Goal: Task Accomplishment & Management: Manage account settings

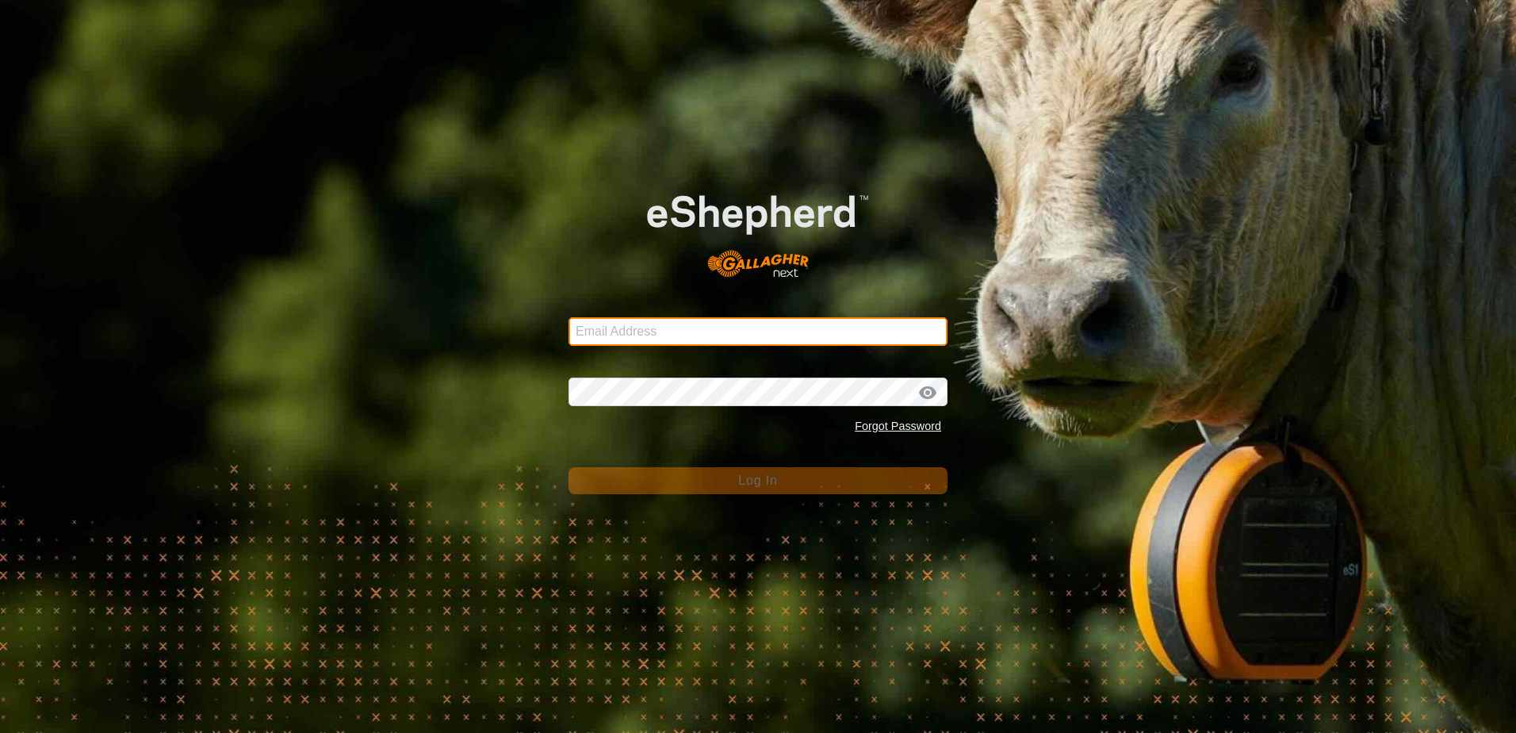
click at [644, 327] on input "Email Address" at bounding box center [757, 331] width 379 height 29
type input "[EMAIL_ADDRESS][DOMAIN_NAME]"
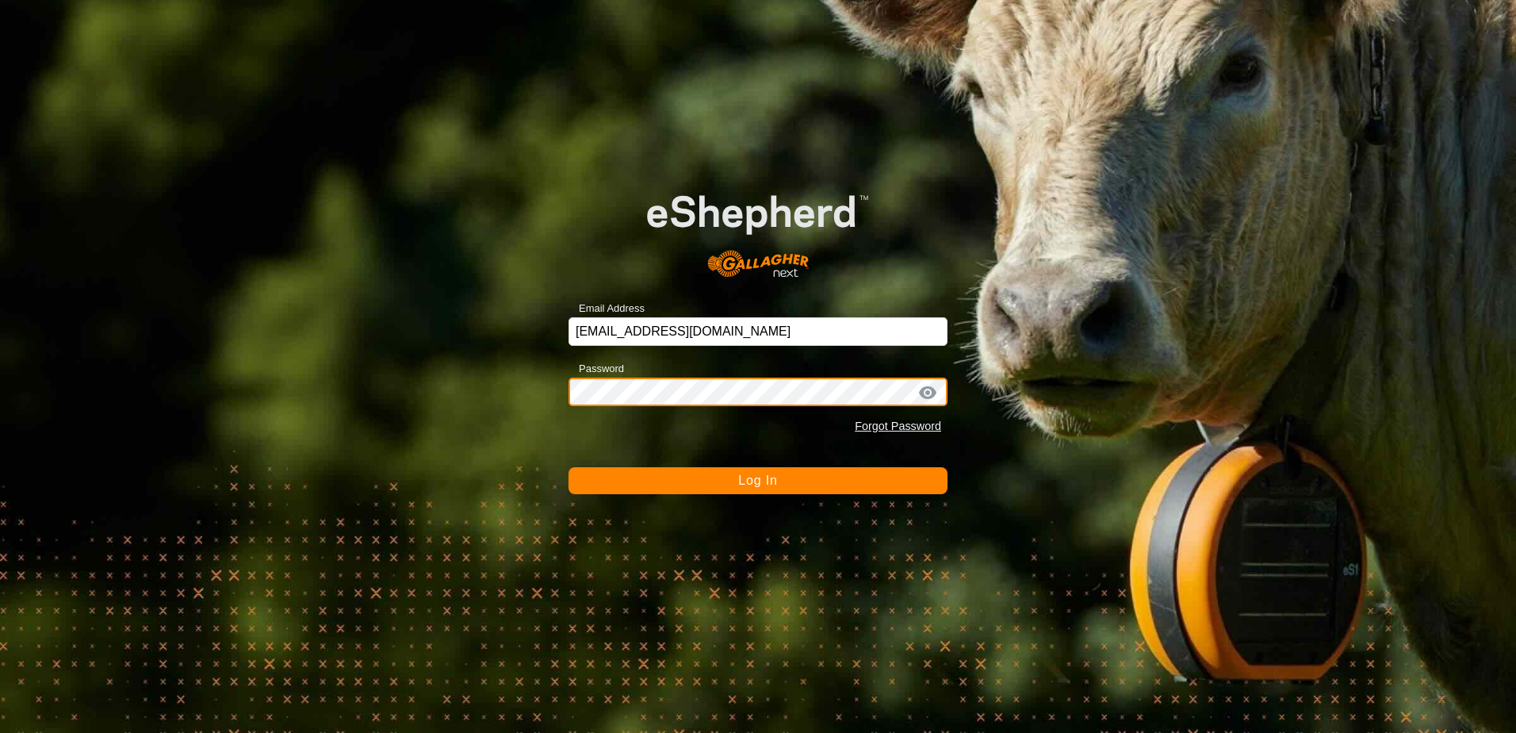
click at [568, 467] on button "Log In" at bounding box center [757, 480] width 379 height 27
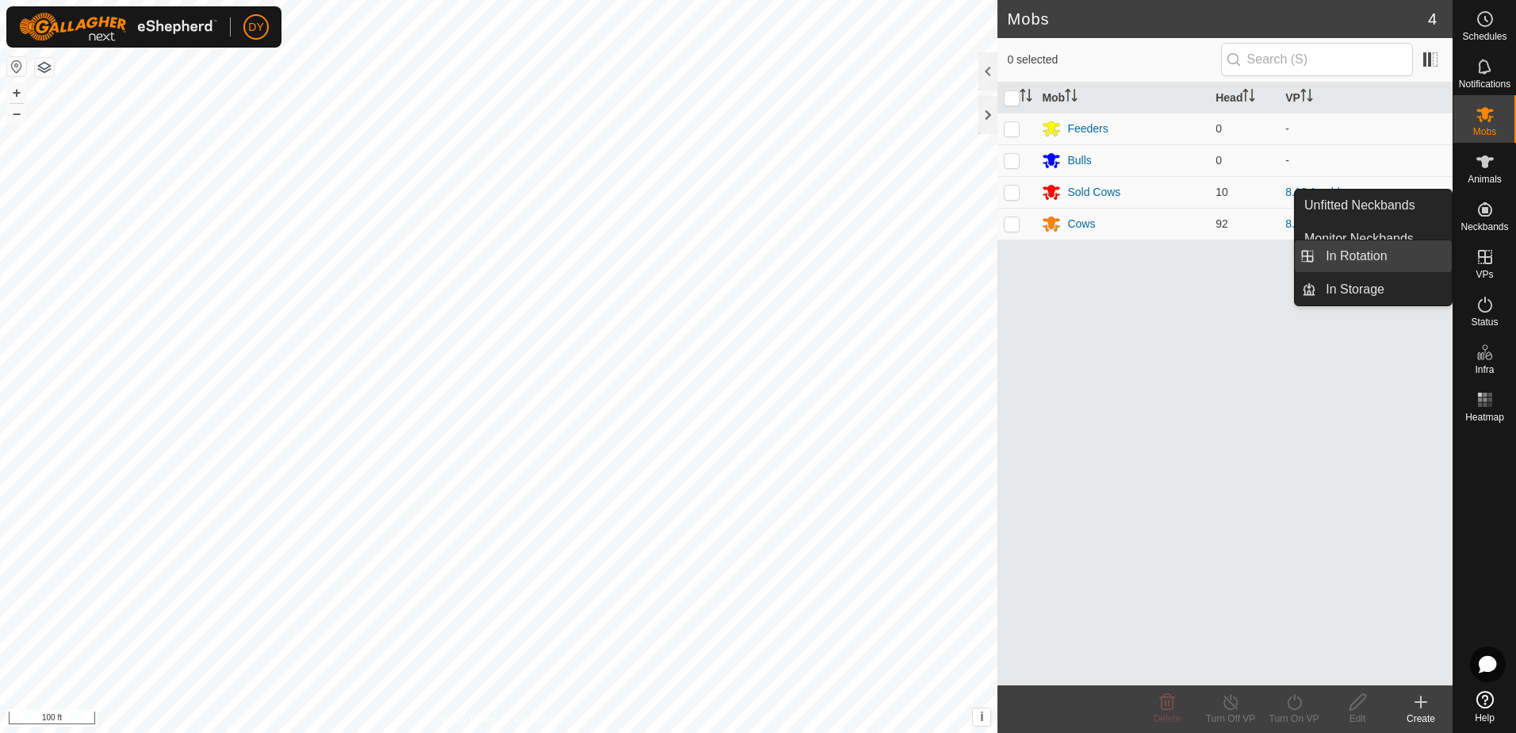
drag, startPoint x: 1445, startPoint y: 259, endPoint x: 1380, endPoint y: 258, distance: 65.0
click at [1380, 258] on link "In Rotation" at bounding box center [1384, 256] width 136 height 32
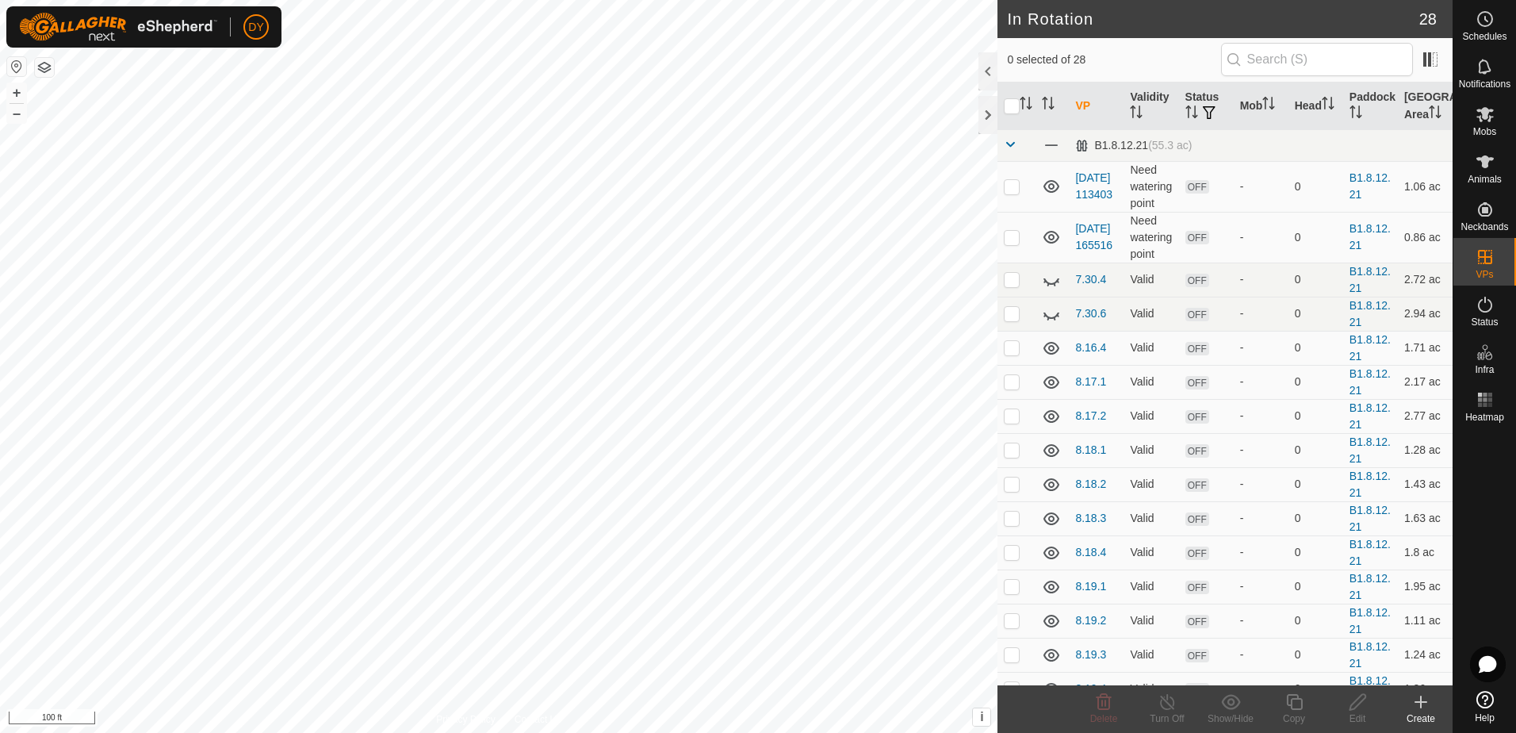
click at [1422, 708] on icon at bounding box center [1420, 701] width 19 height 19
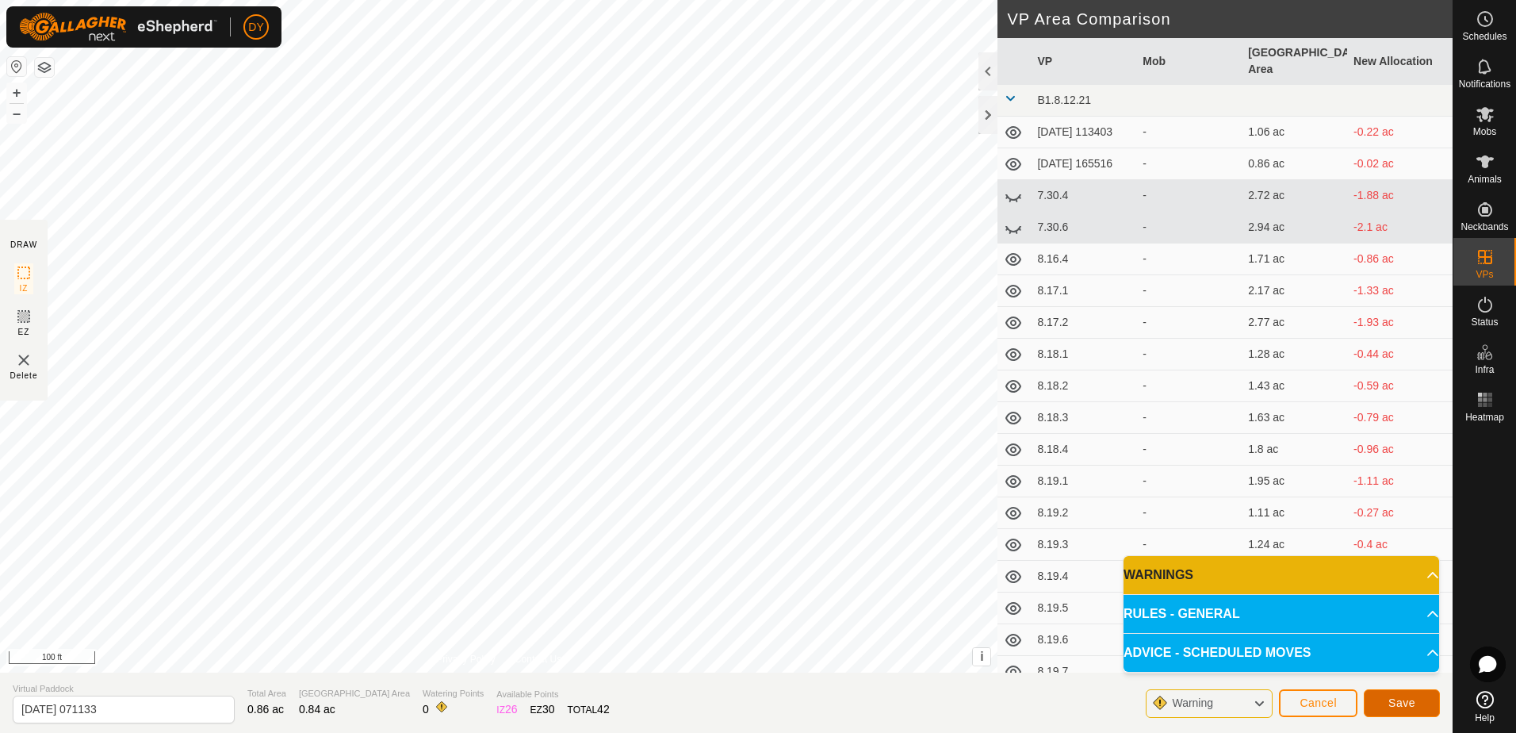
click at [1374, 702] on button "Save" at bounding box center [1402, 703] width 76 height 28
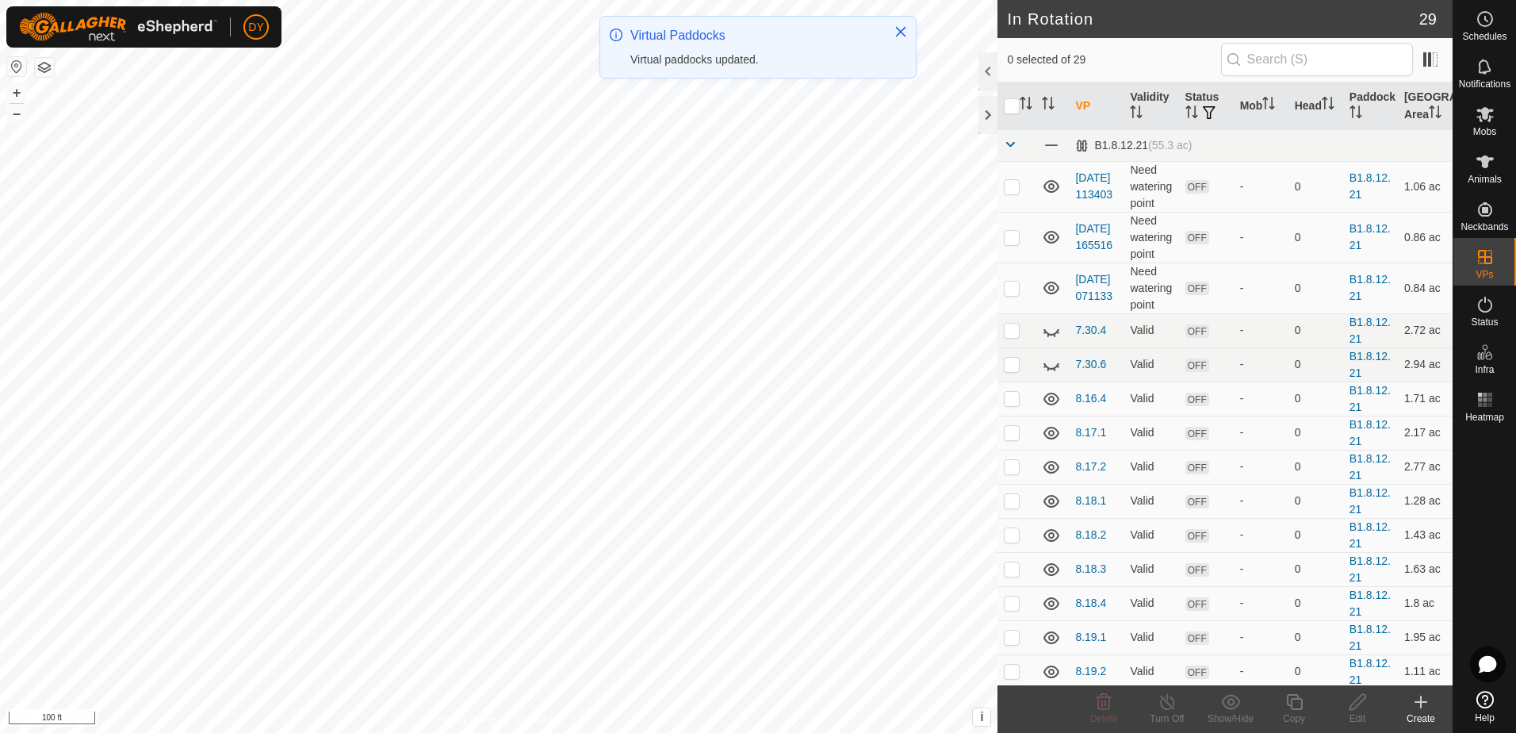
checkbox input "true"
click at [1295, 710] on icon at bounding box center [1294, 701] width 20 height 19
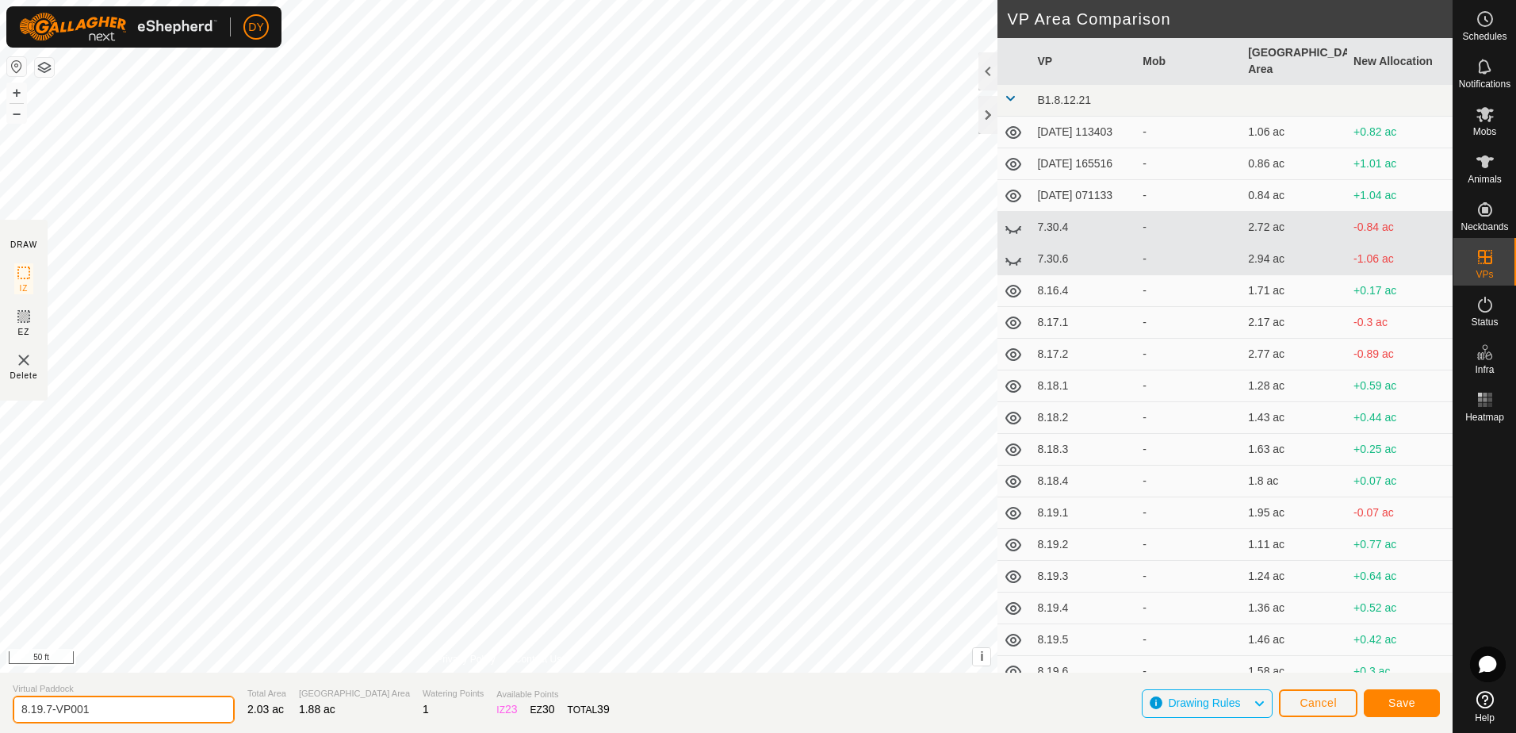
drag, startPoint x: 113, startPoint y: 712, endPoint x: 36, endPoint y: 710, distance: 76.9
click at [36, 710] on input "8.19.7-VP001" at bounding box center [124, 709] width 222 height 28
type input "8.20.1"
click at [1426, 706] on button "Save" at bounding box center [1402, 703] width 76 height 28
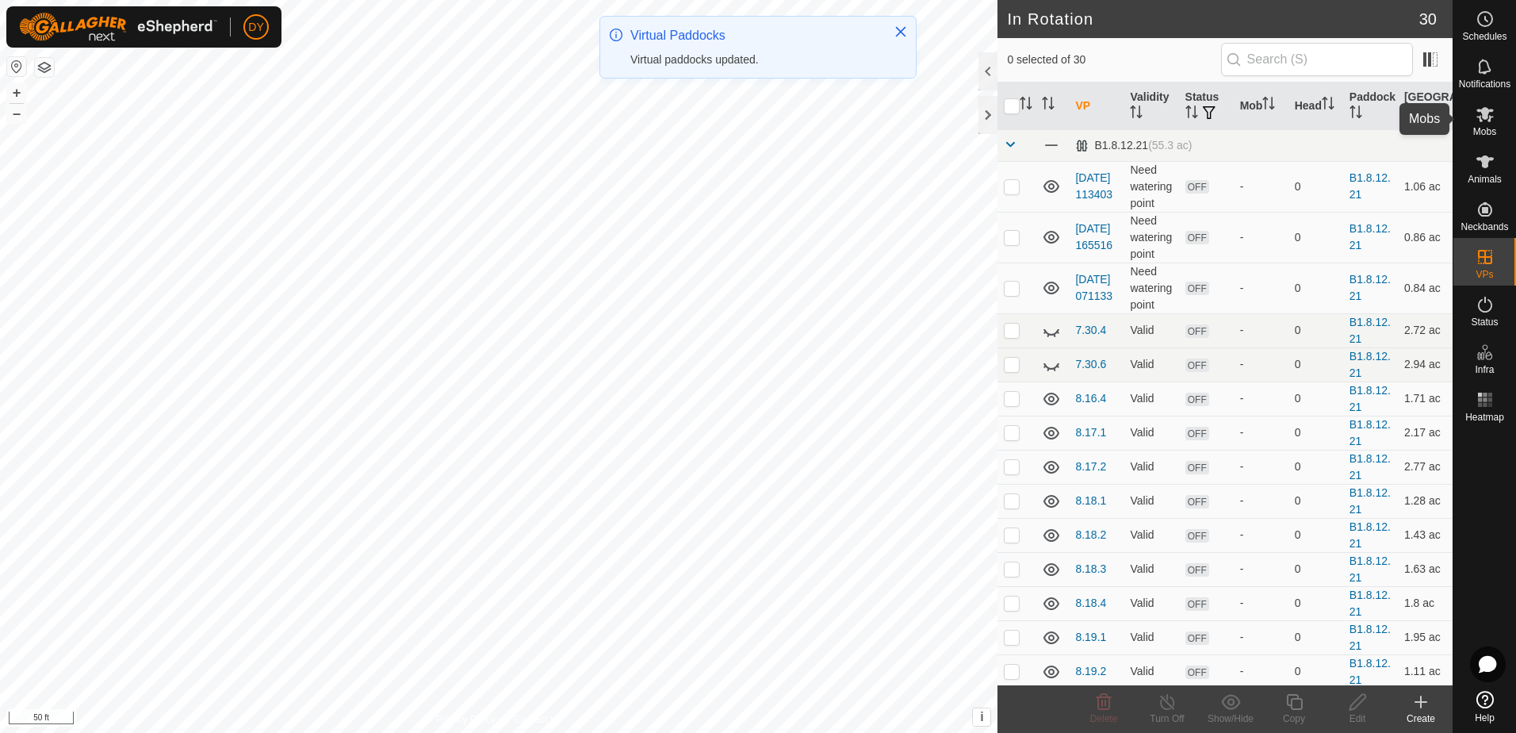
click at [1486, 123] on icon at bounding box center [1484, 114] width 19 height 19
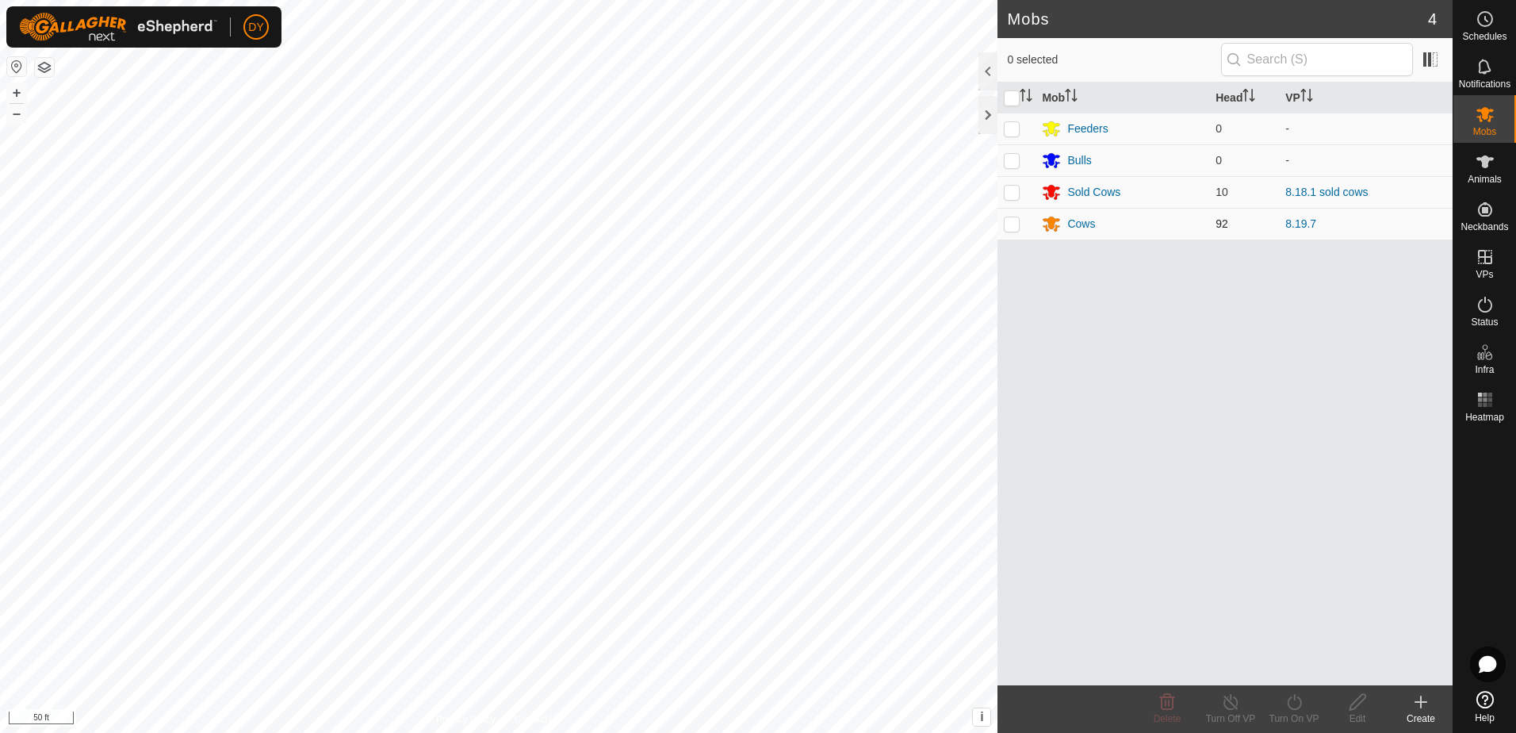
click at [1014, 221] on p-checkbox at bounding box center [1012, 223] width 16 height 13
checkbox input "true"
click at [1292, 704] on icon at bounding box center [1294, 701] width 20 height 19
click at [1290, 670] on link "Now" at bounding box center [1341, 667] width 157 height 32
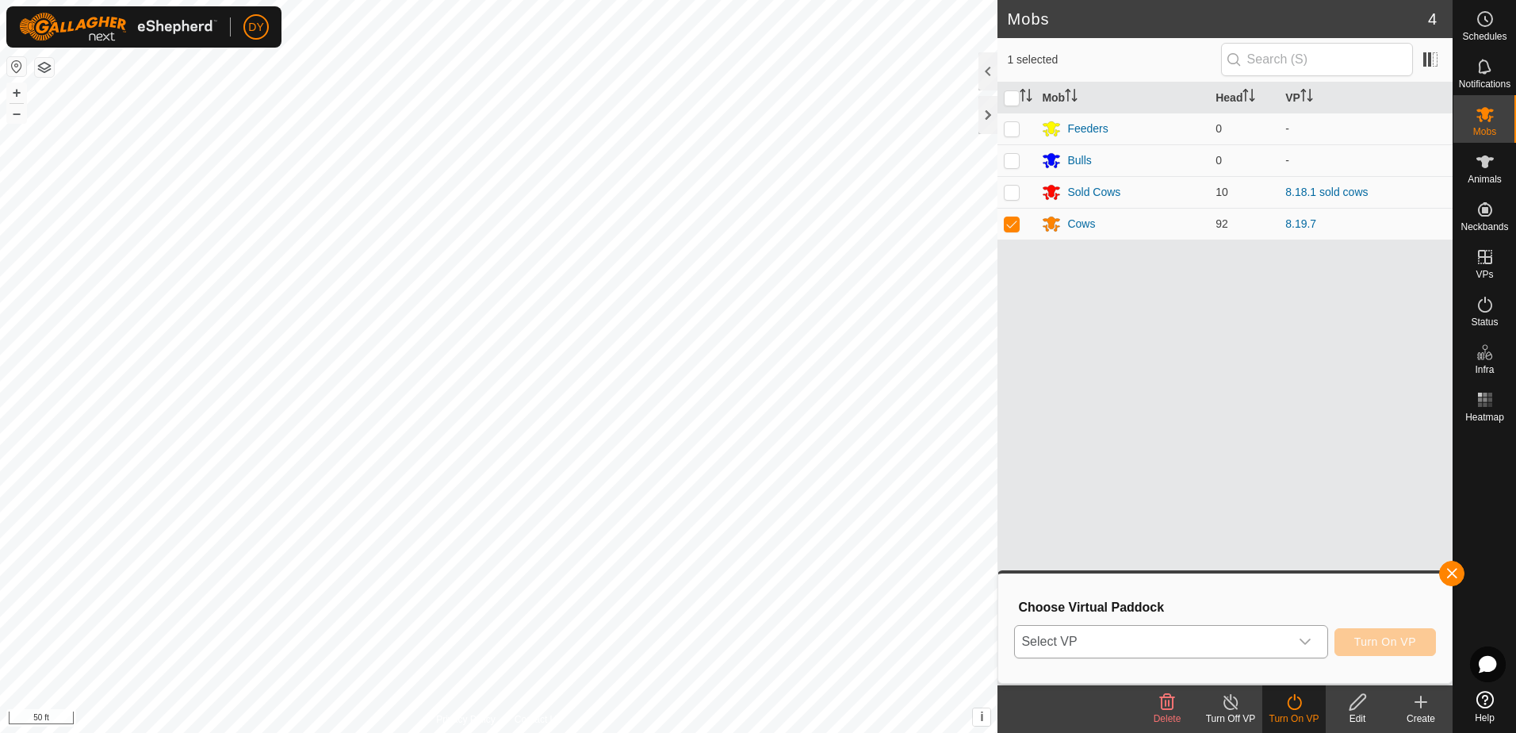
click at [1239, 641] on span "Select VP" at bounding box center [1152, 642] width 274 height 32
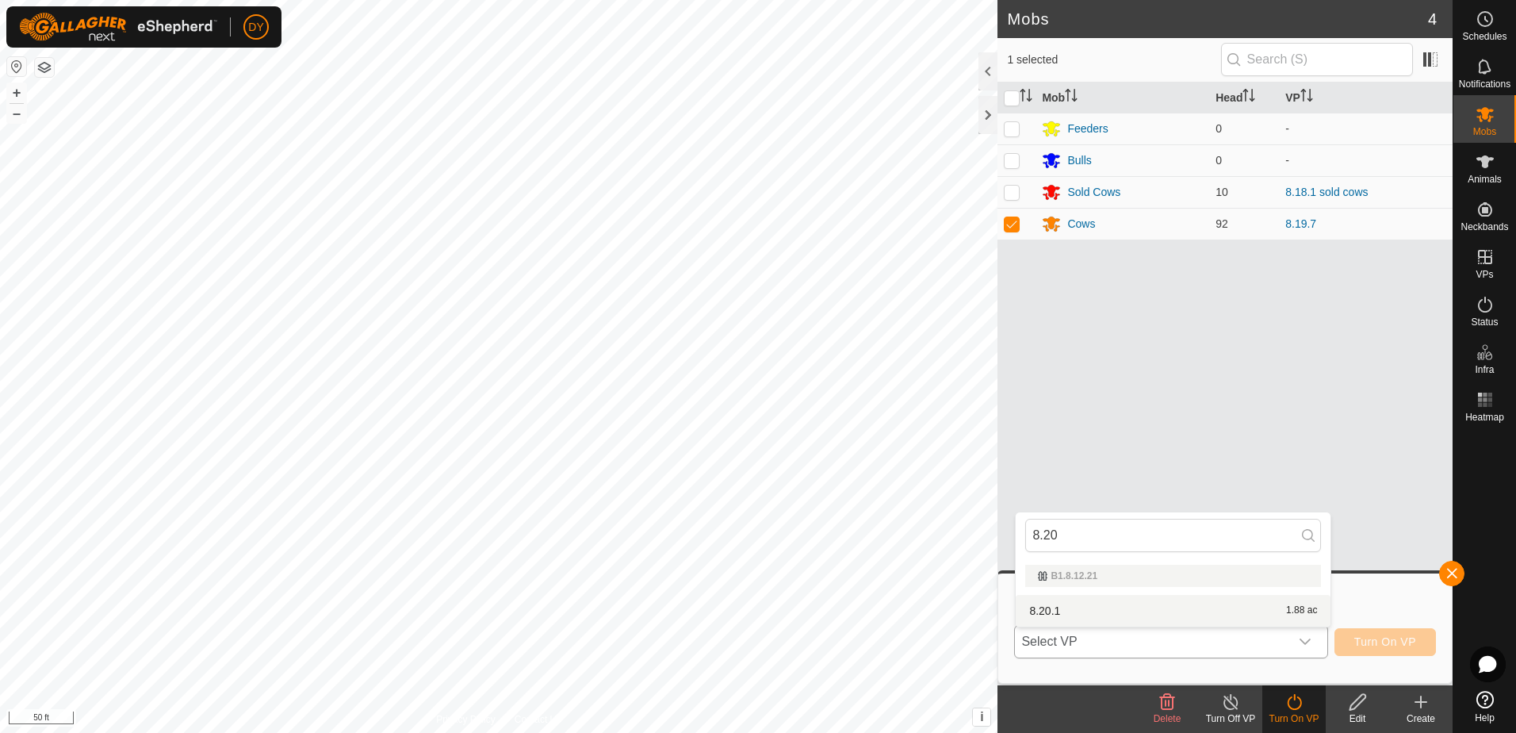
type input "8.20"
click at [1055, 610] on li "8.20.1 1.88 ac" at bounding box center [1173, 611] width 315 height 32
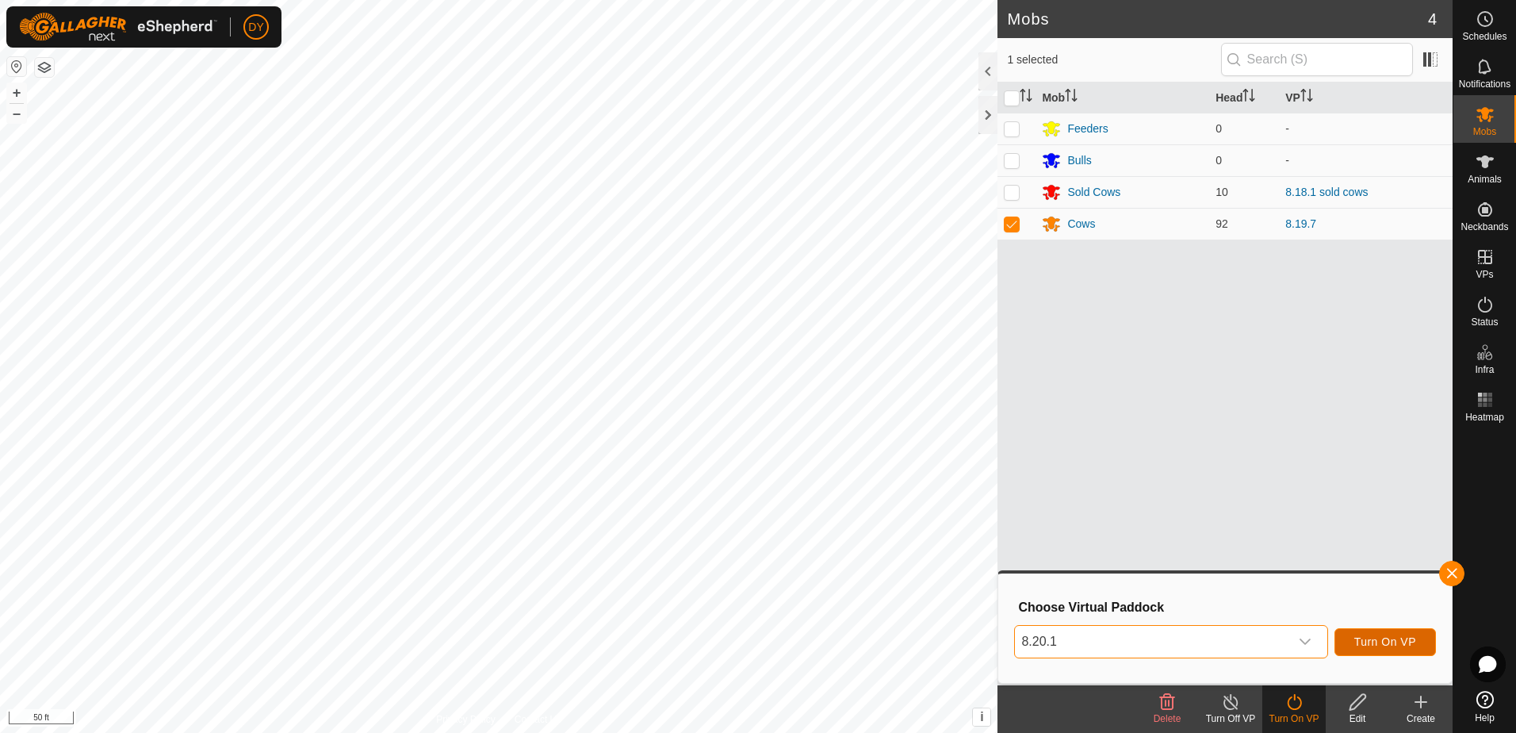
click at [1384, 633] on button "Turn On VP" at bounding box center [1384, 642] width 101 height 28
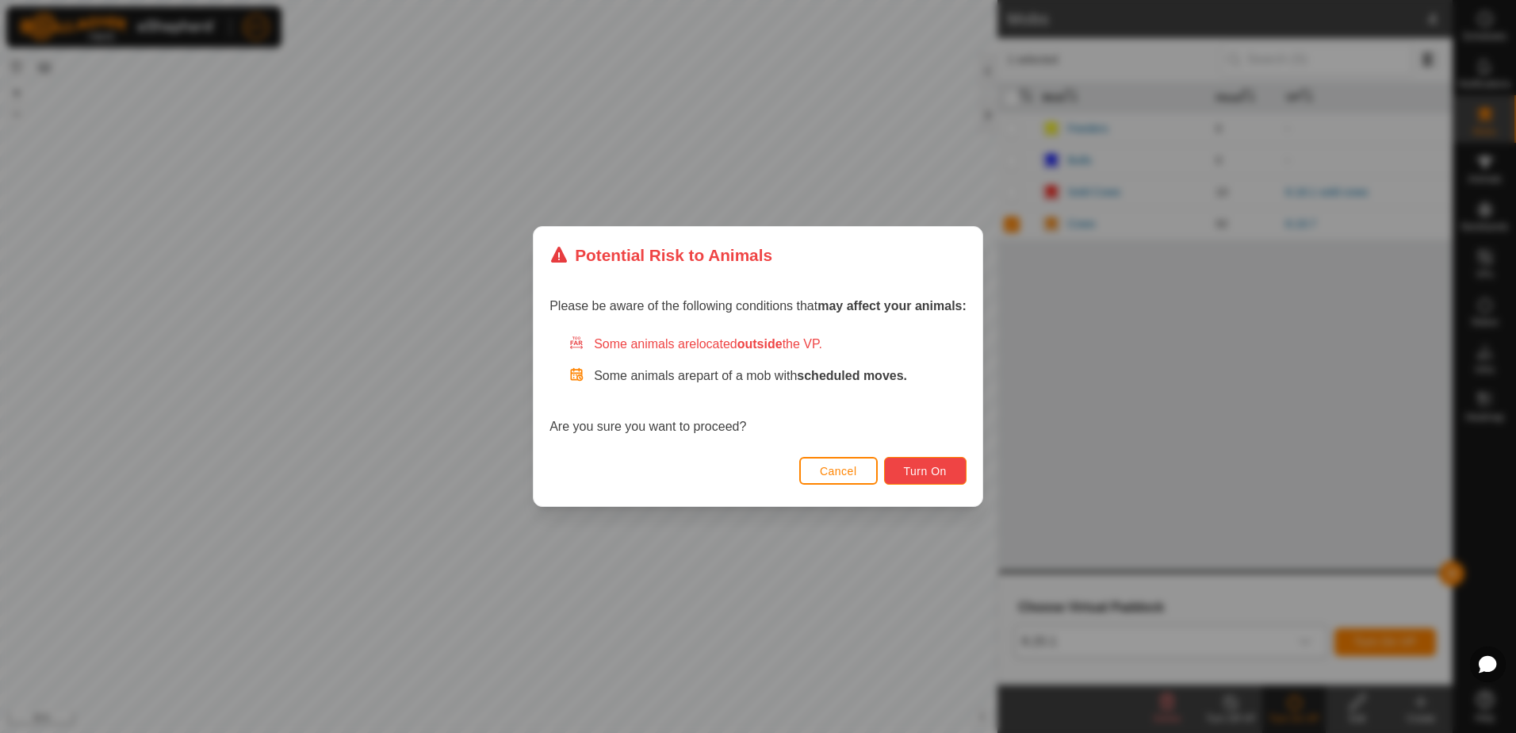
click at [909, 477] on span "Turn On" at bounding box center [925, 471] width 43 height 13
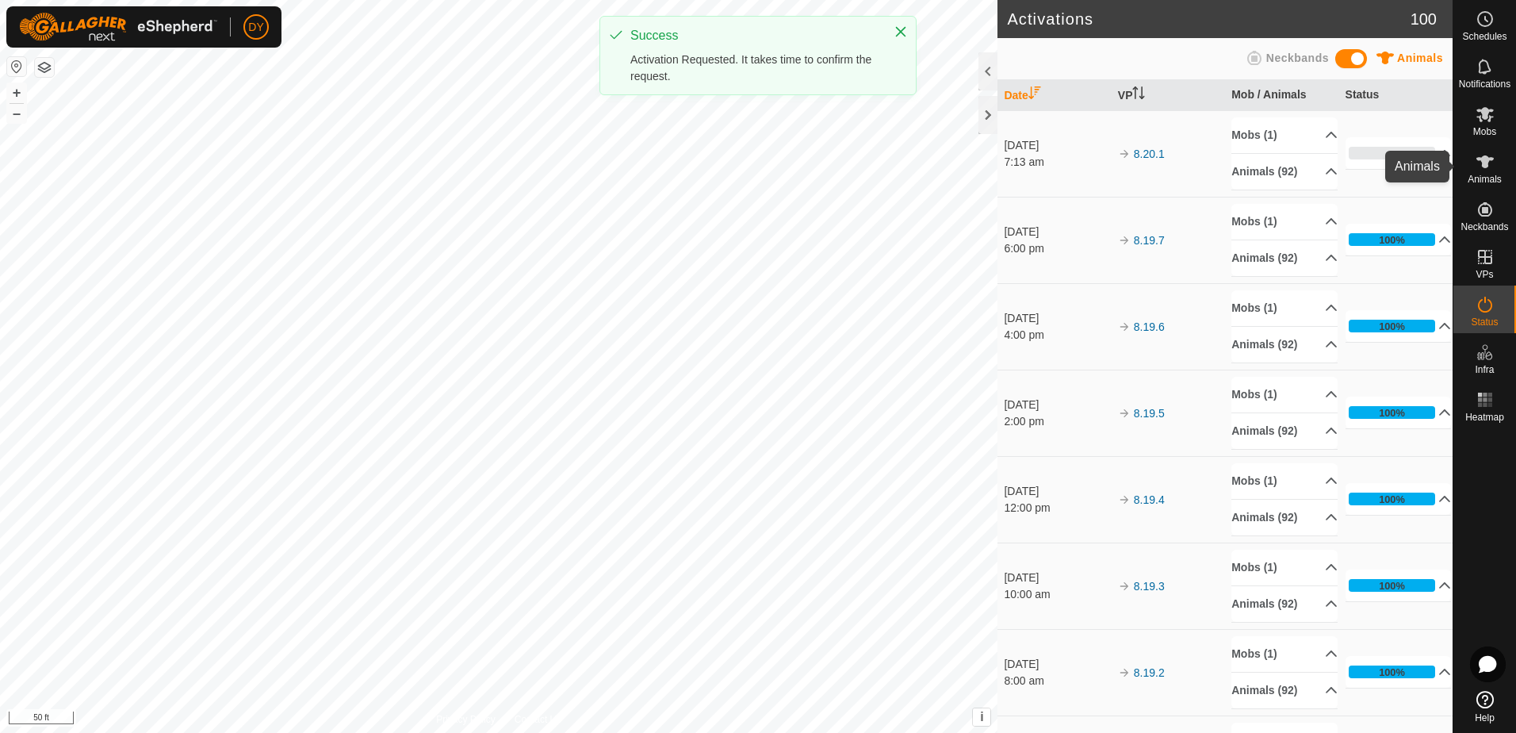
click at [1493, 168] on icon at bounding box center [1484, 161] width 19 height 19
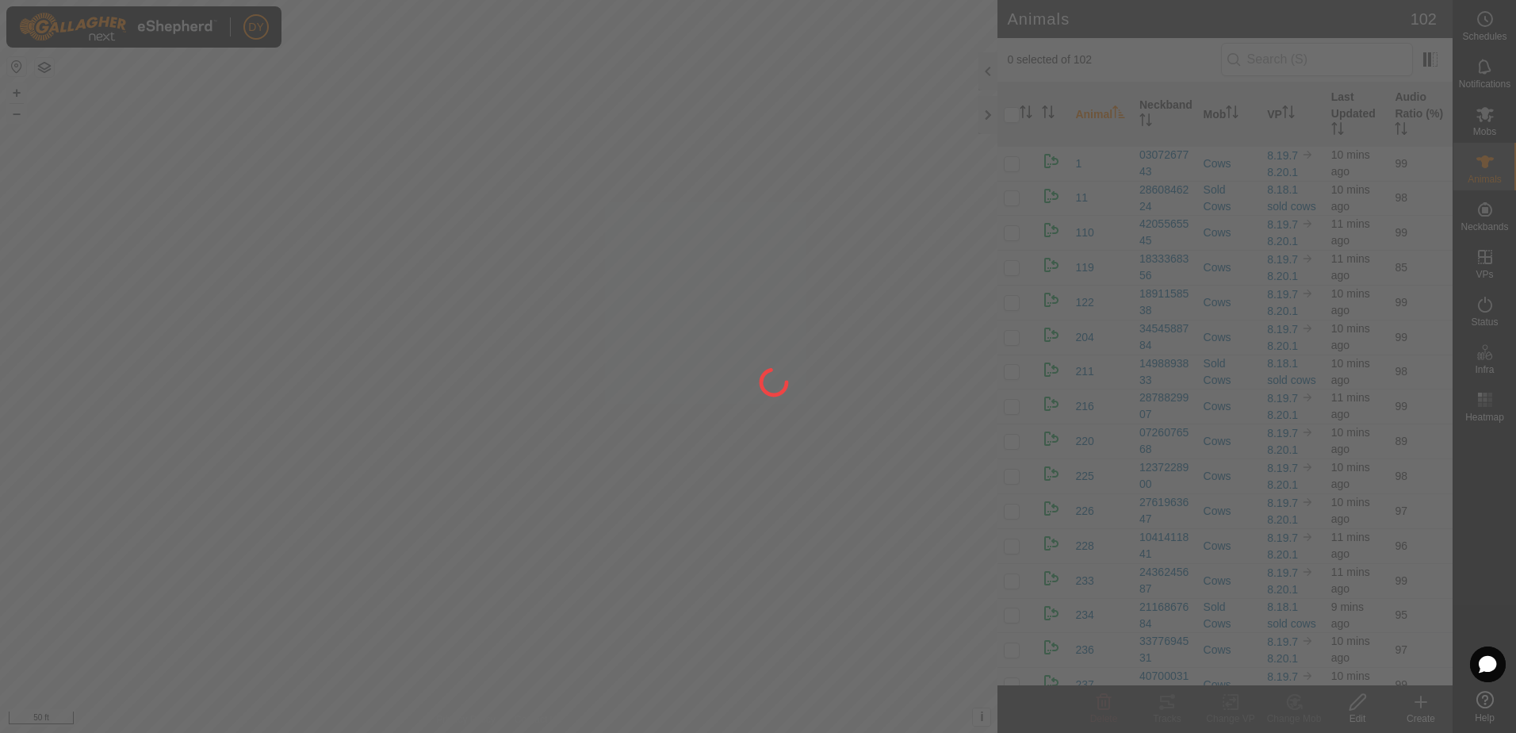
click at [1324, 56] on div at bounding box center [758, 366] width 1516 height 733
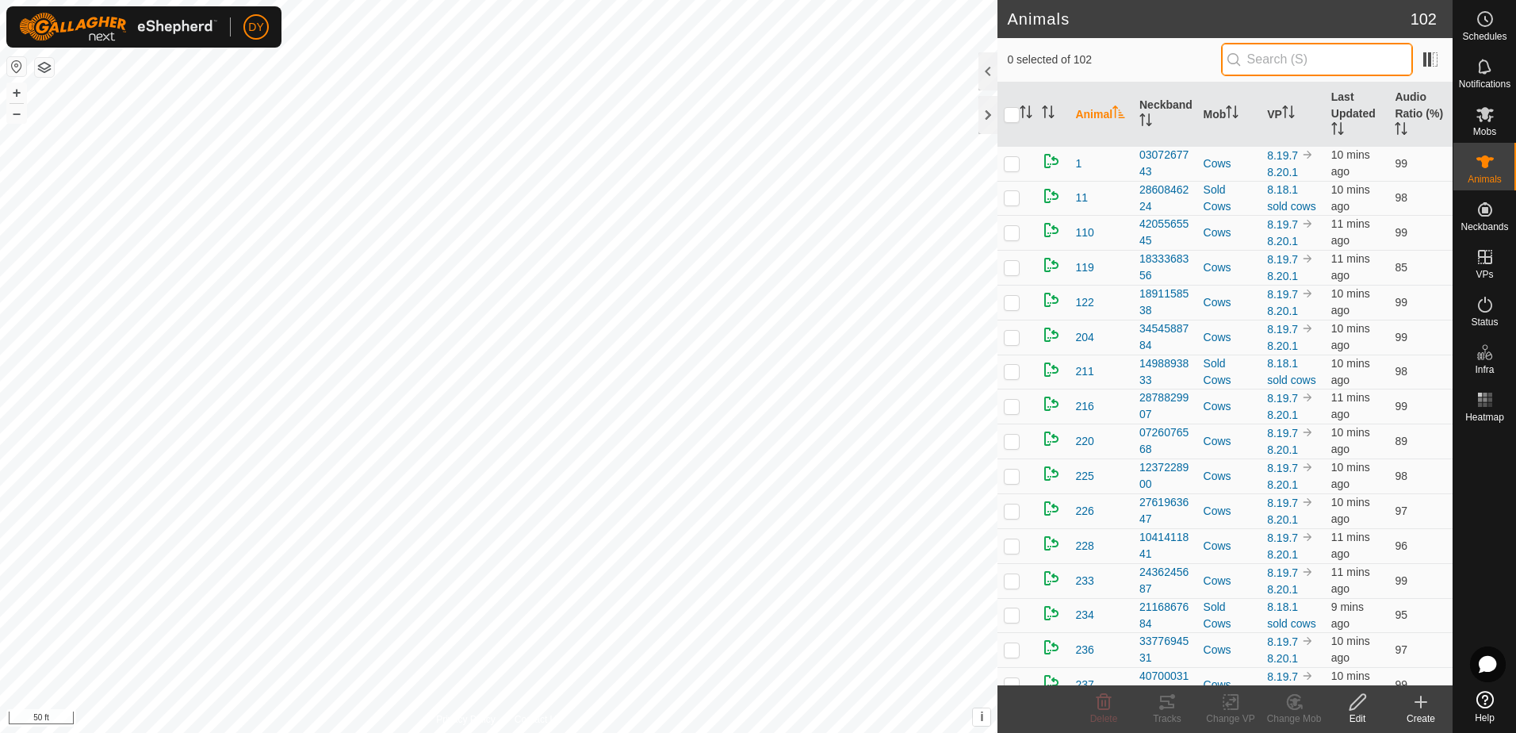
click at [1301, 58] on input "text" at bounding box center [1317, 59] width 192 height 33
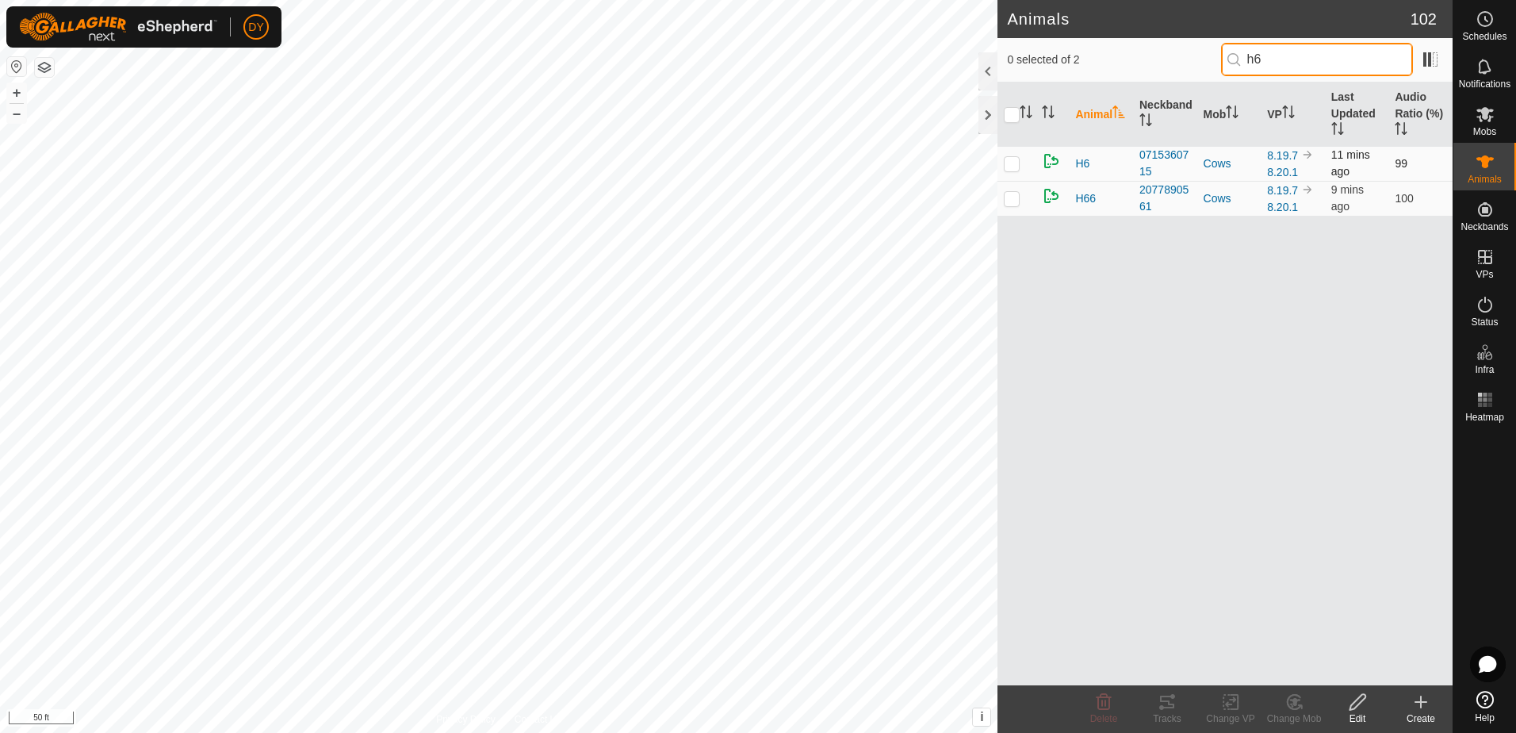
type input "h6"
click at [1012, 169] on p-checkbox at bounding box center [1012, 163] width 16 height 13
click at [1289, 701] on icon at bounding box center [1294, 701] width 20 height 19
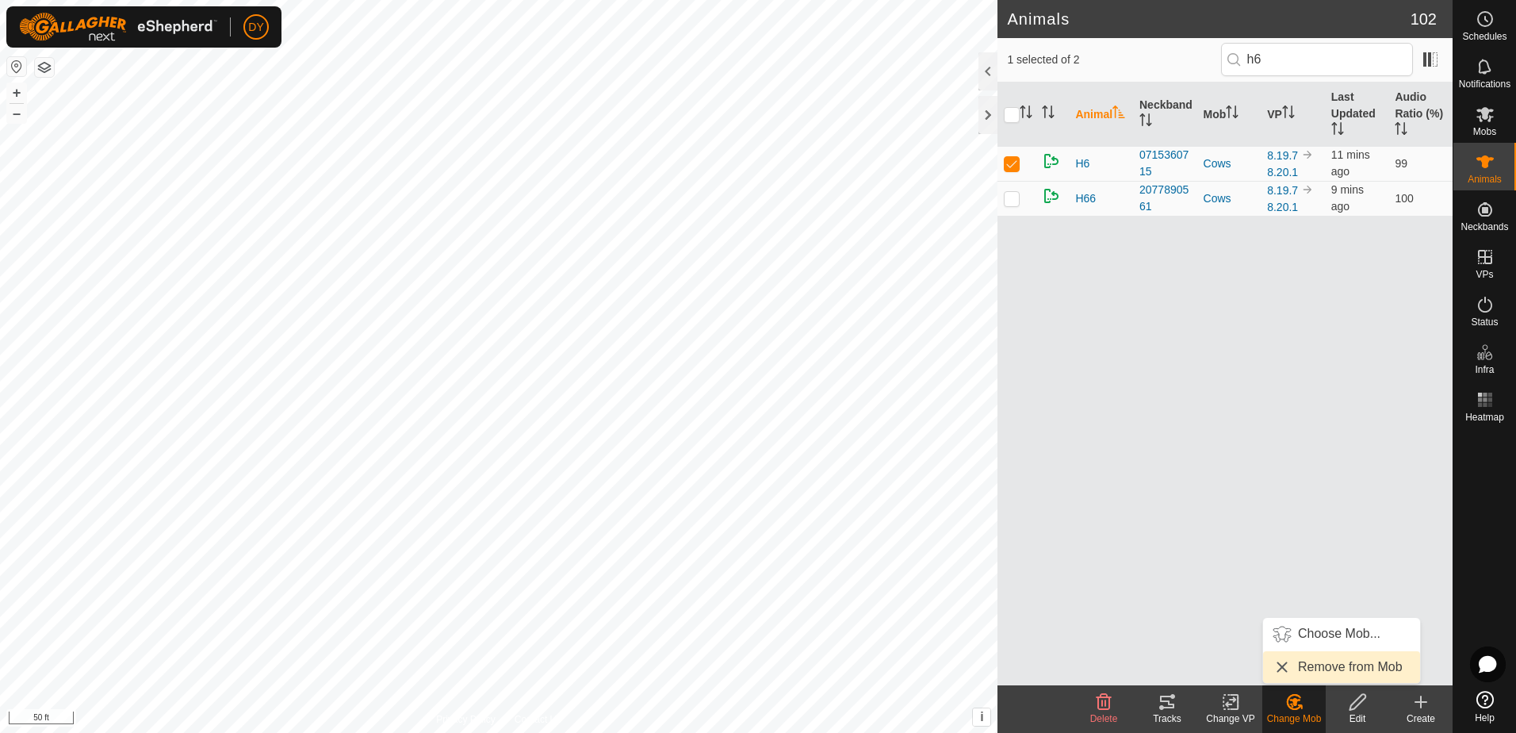
click at [1298, 668] on link "Remove from Mob" at bounding box center [1341, 667] width 157 height 32
click at [1012, 170] on p-checkbox at bounding box center [1012, 163] width 16 height 13
checkbox input "true"
click at [1231, 705] on icon at bounding box center [1231, 701] width 20 height 19
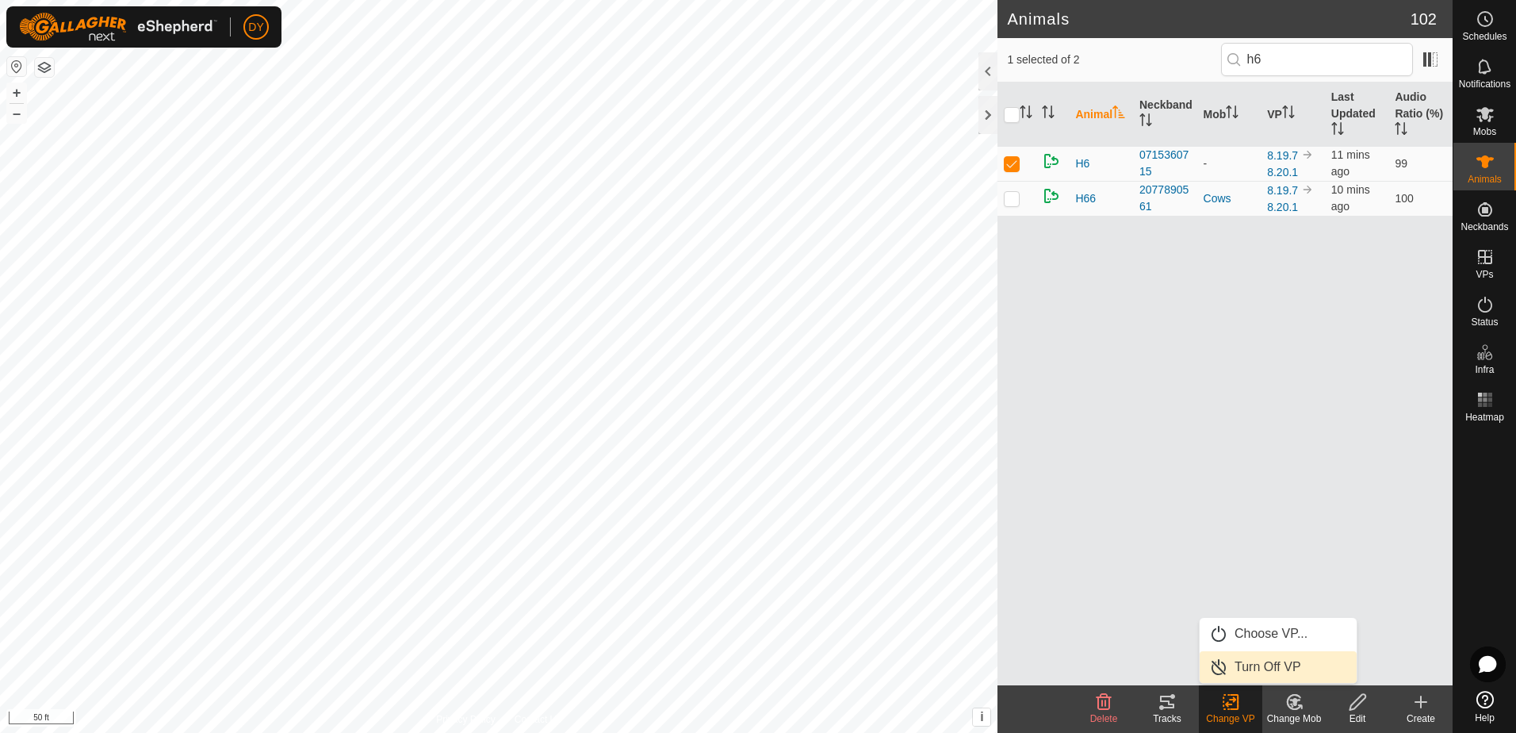
click at [1253, 664] on link "Turn Off VP" at bounding box center [1278, 667] width 157 height 32
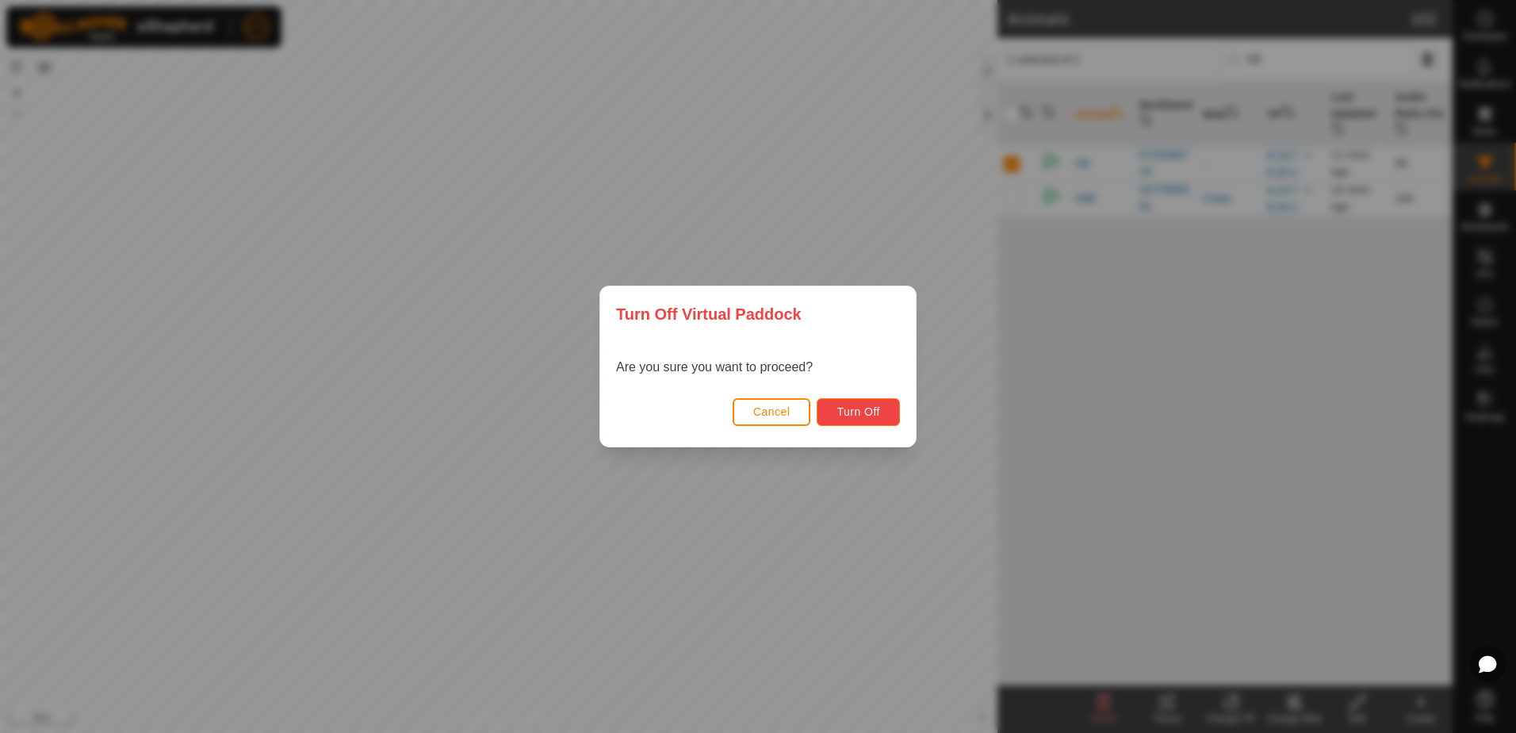
click at [876, 411] on span "Turn Off" at bounding box center [858, 411] width 44 height 13
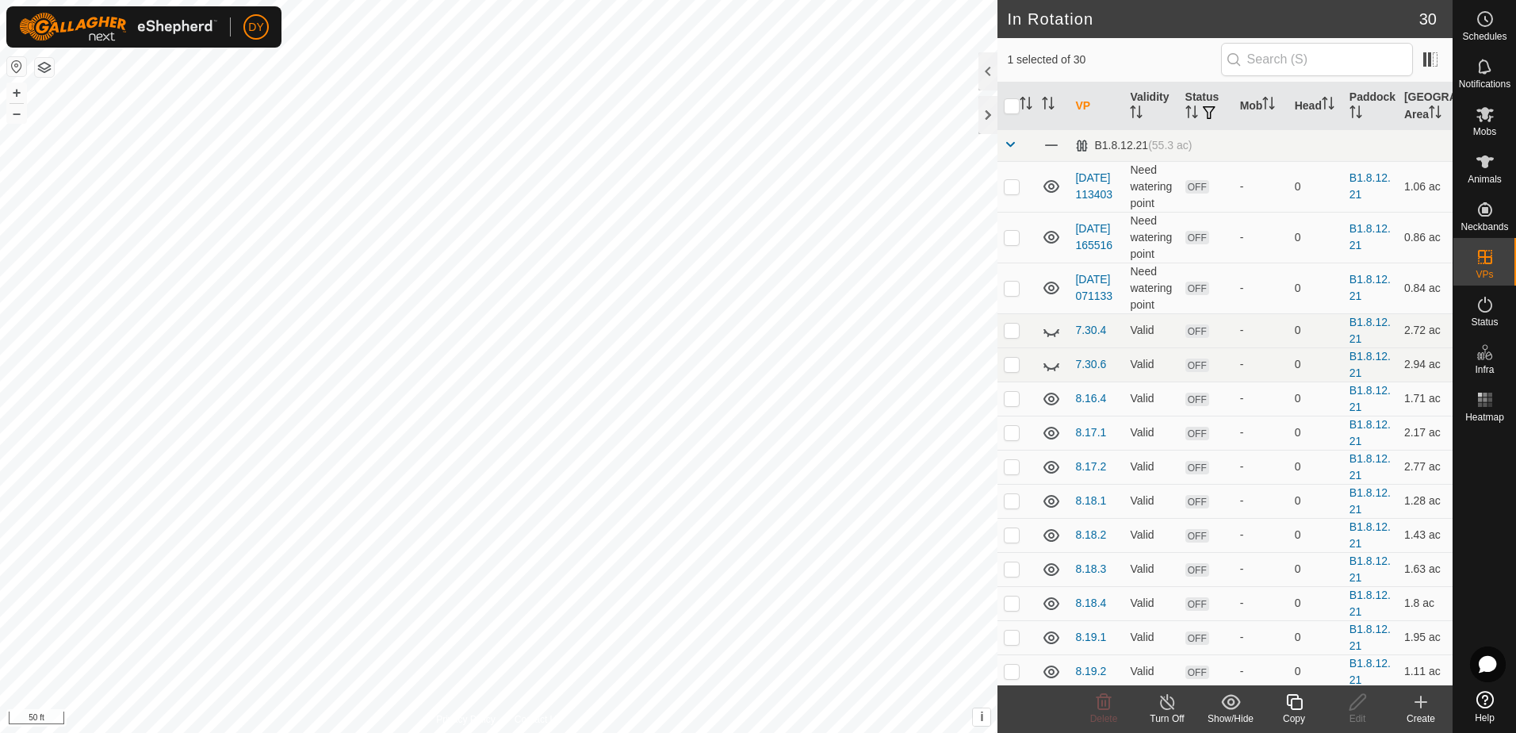
click at [1294, 703] on icon at bounding box center [1294, 701] width 20 height 19
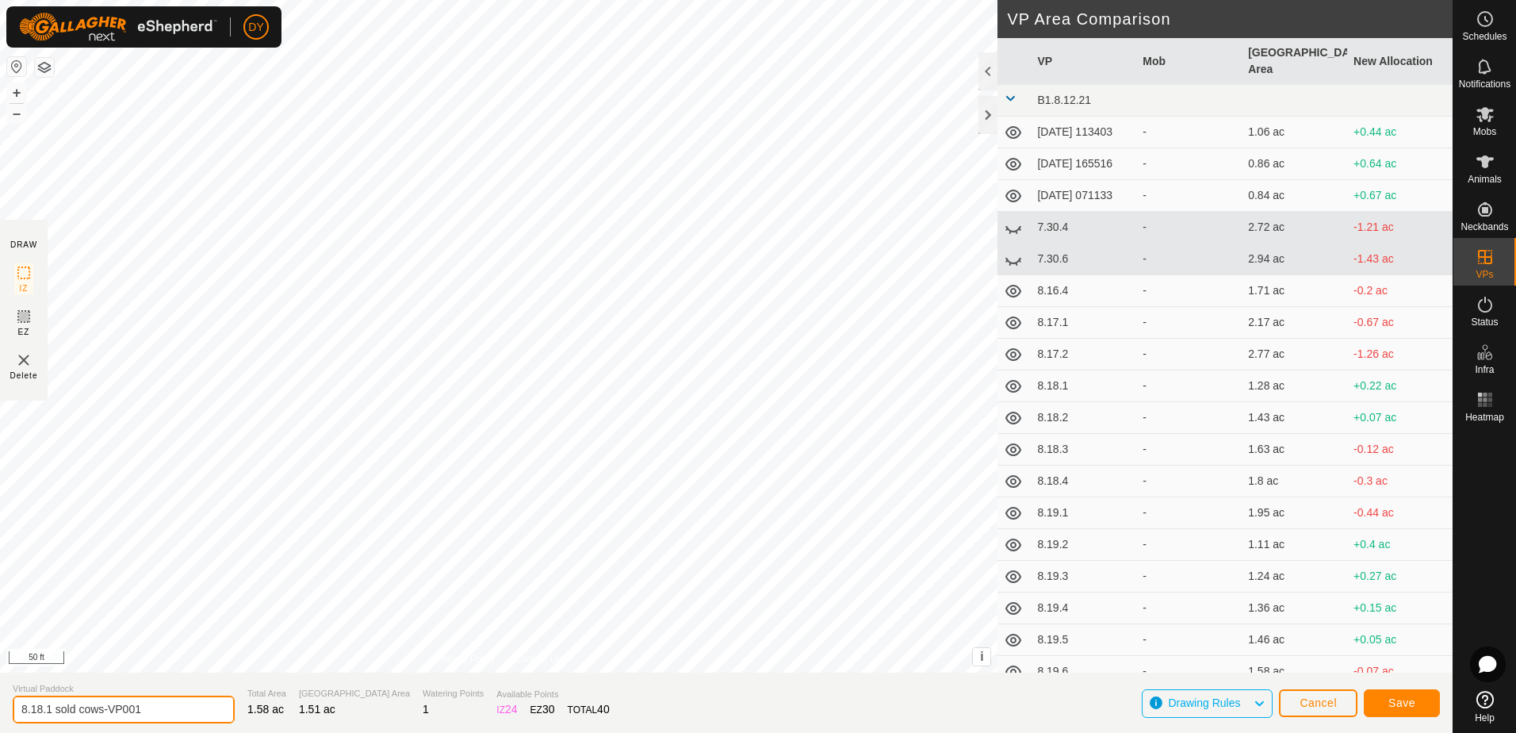
drag, startPoint x: 160, startPoint y: 714, endPoint x: 36, endPoint y: 706, distance: 124.7
click at [36, 706] on input "8.18.1 sold cows-VP001" at bounding box center [124, 709] width 222 height 28
type input "8.20.1 Sold Cows"
click at [1410, 710] on button "Save" at bounding box center [1402, 703] width 76 height 28
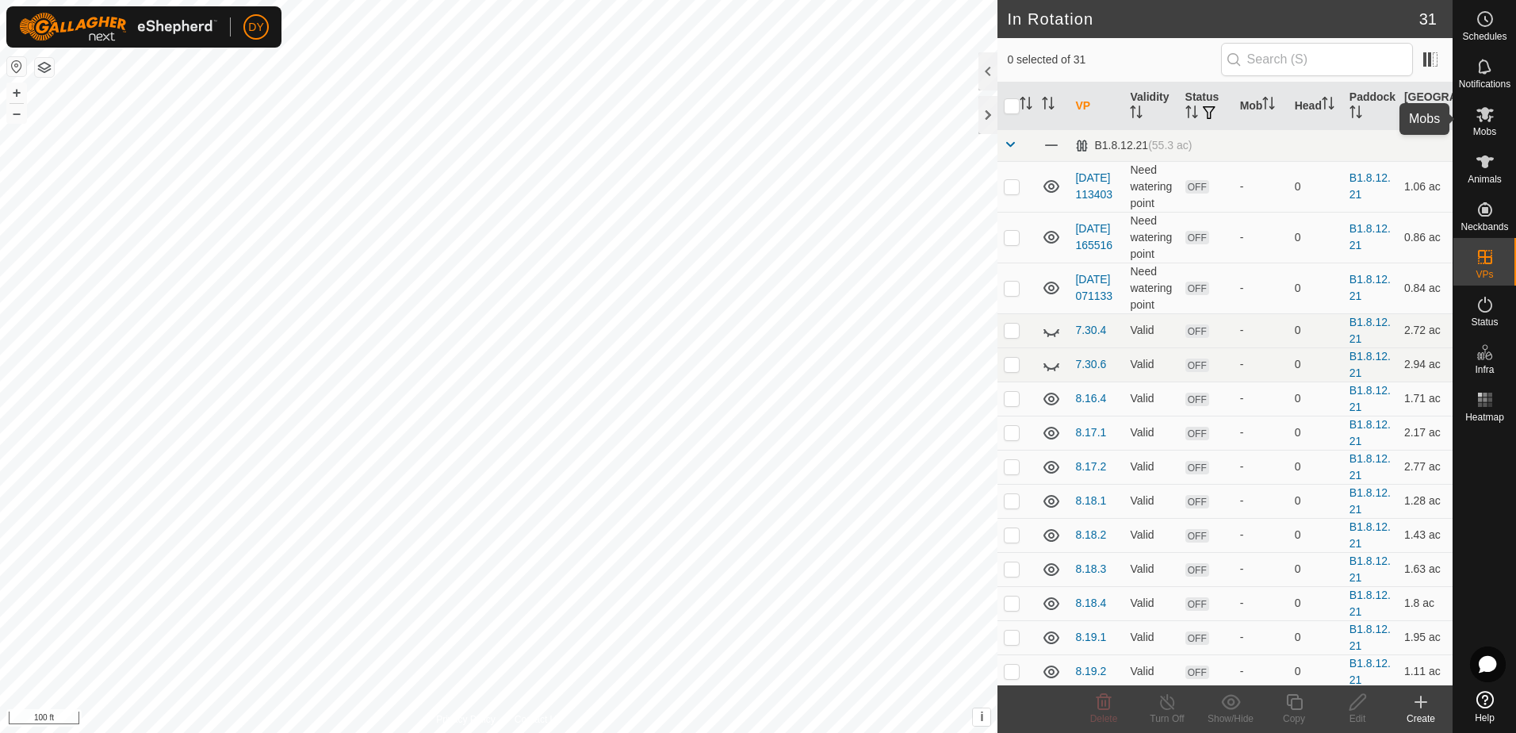
click at [1488, 121] on icon at bounding box center [1484, 114] width 17 height 15
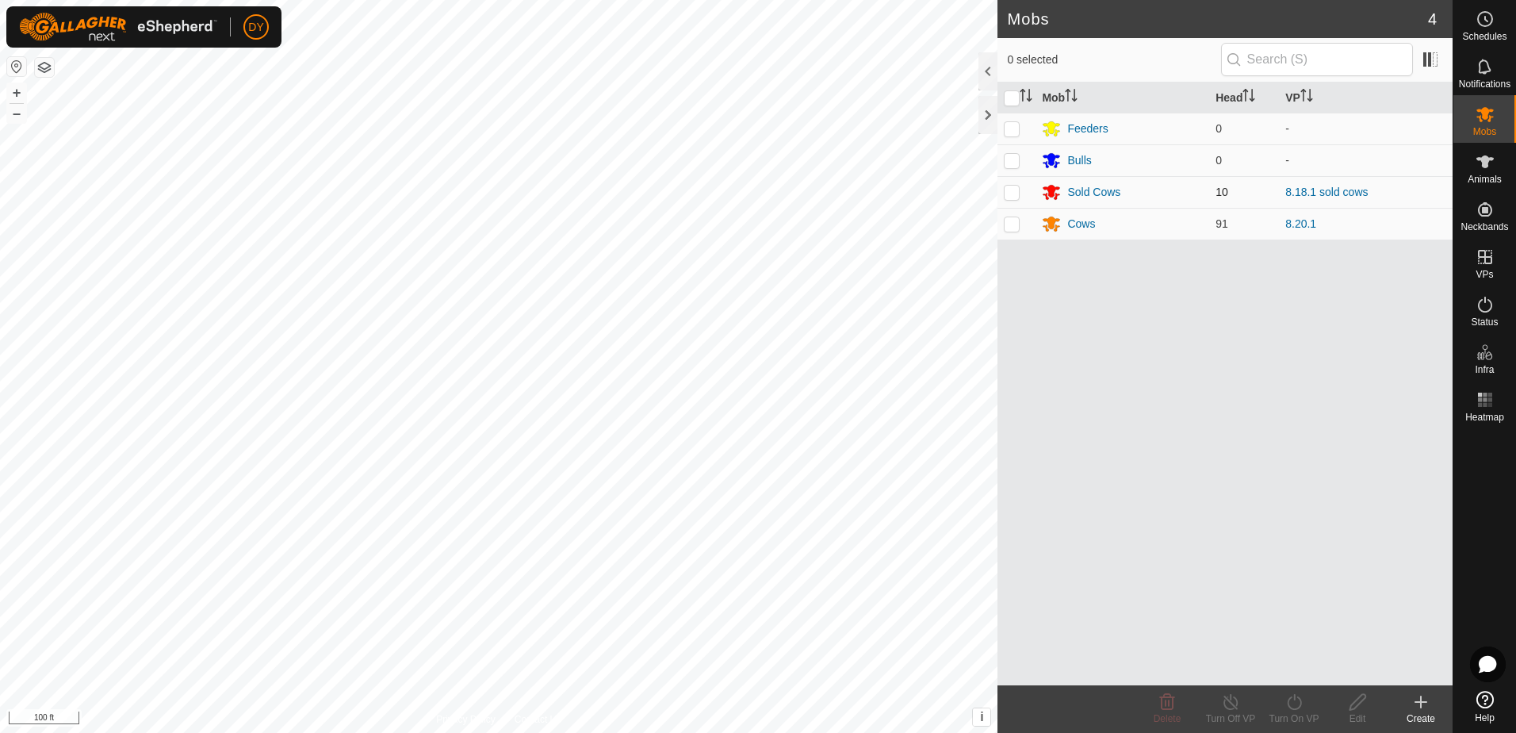
click at [1008, 195] on p-checkbox at bounding box center [1012, 192] width 16 height 13
checkbox input "true"
click at [1291, 708] on icon at bounding box center [1294, 702] width 14 height 16
click at [1288, 655] on link "Now" at bounding box center [1341, 667] width 157 height 32
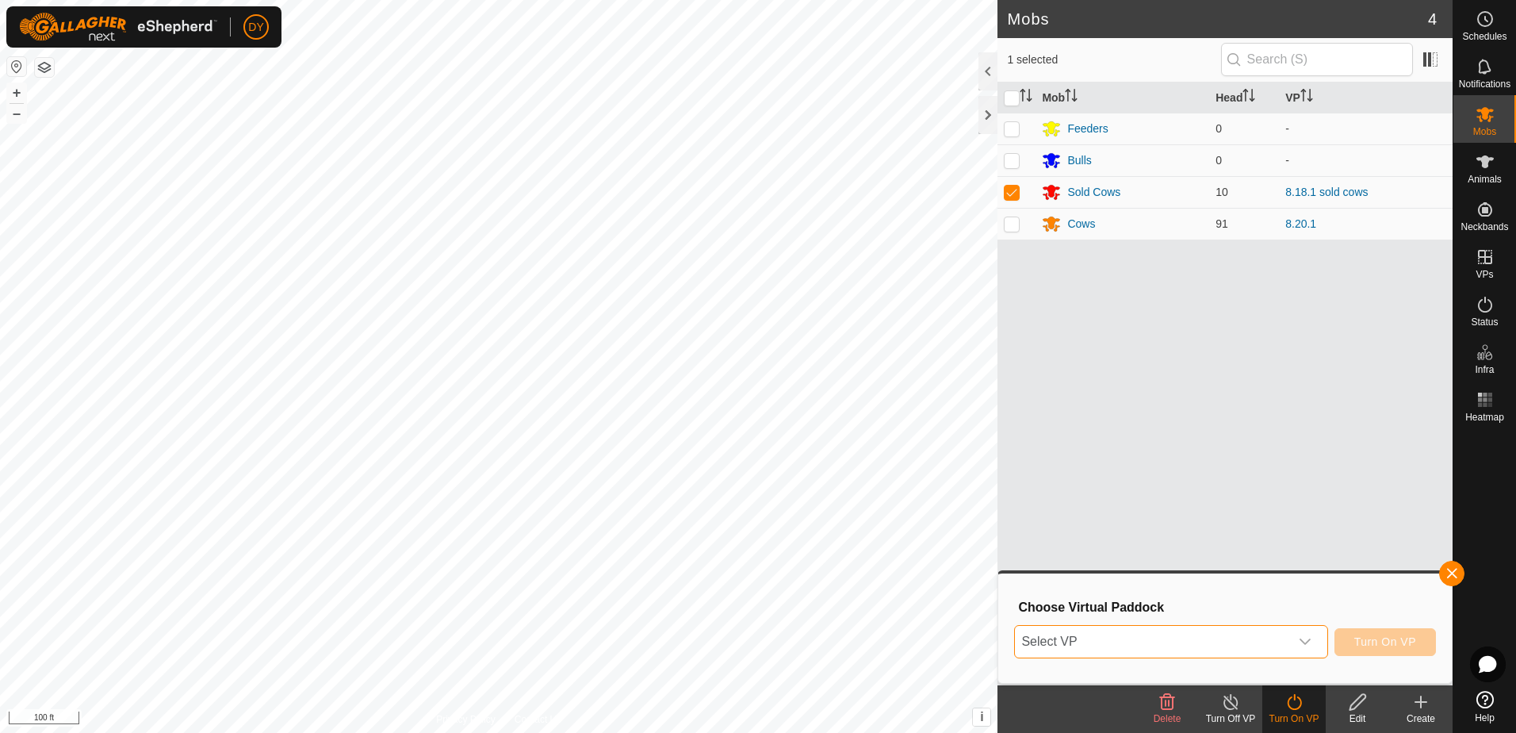
click at [1249, 641] on span "Select VP" at bounding box center [1152, 642] width 274 height 32
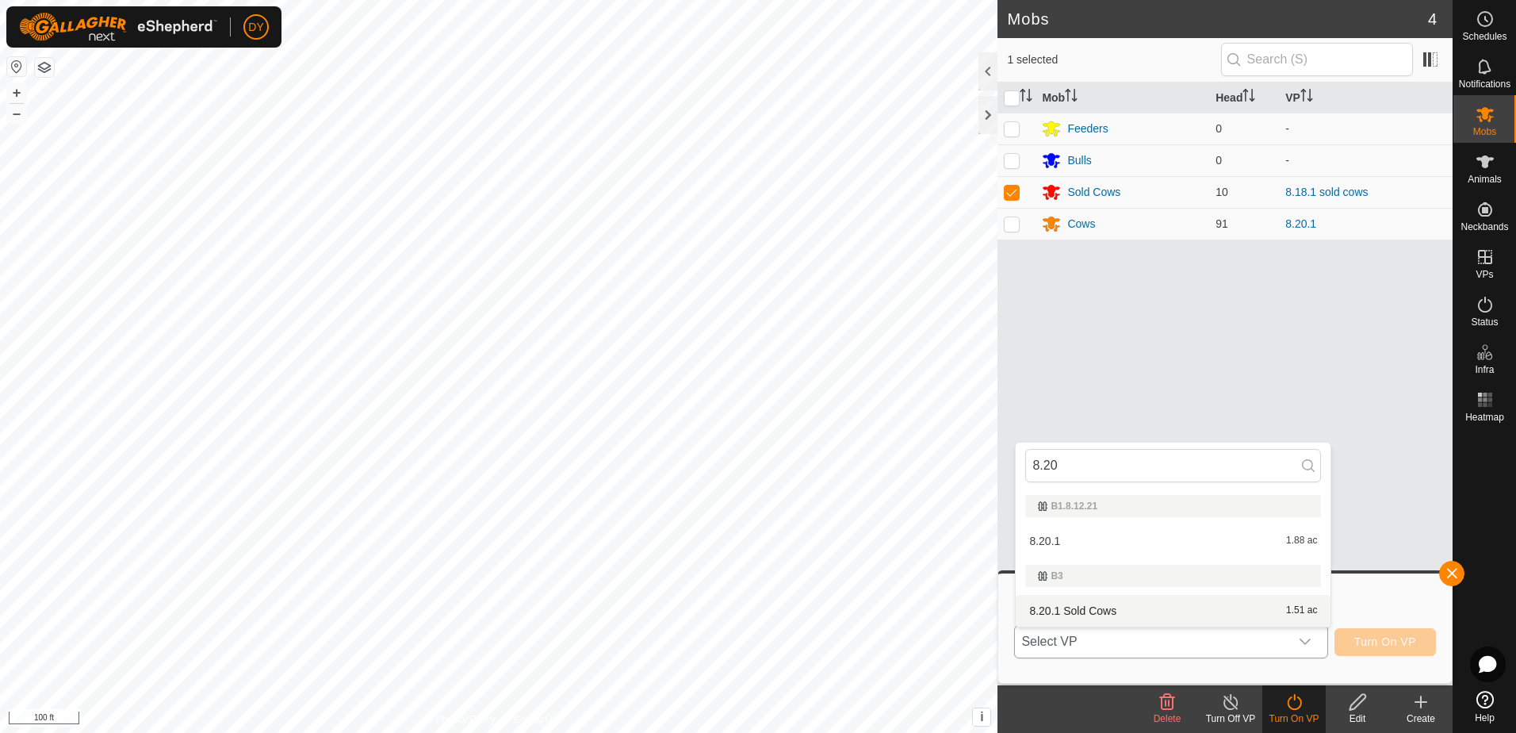
type input "8.20"
click at [1093, 608] on li "8.20.1 Sold Cows 1.51 ac" at bounding box center [1173, 611] width 315 height 32
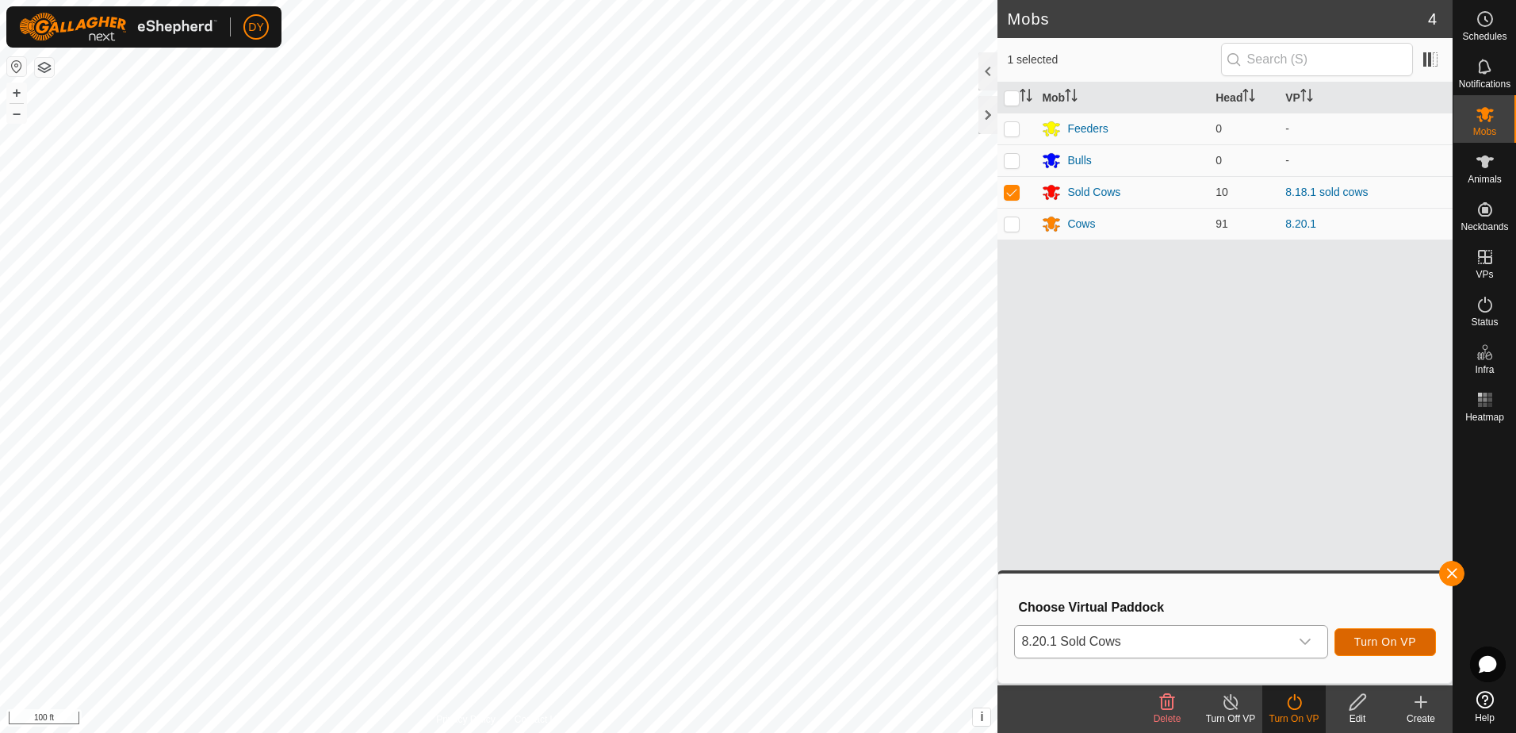
click at [1405, 643] on span "Turn On VP" at bounding box center [1385, 641] width 62 height 13
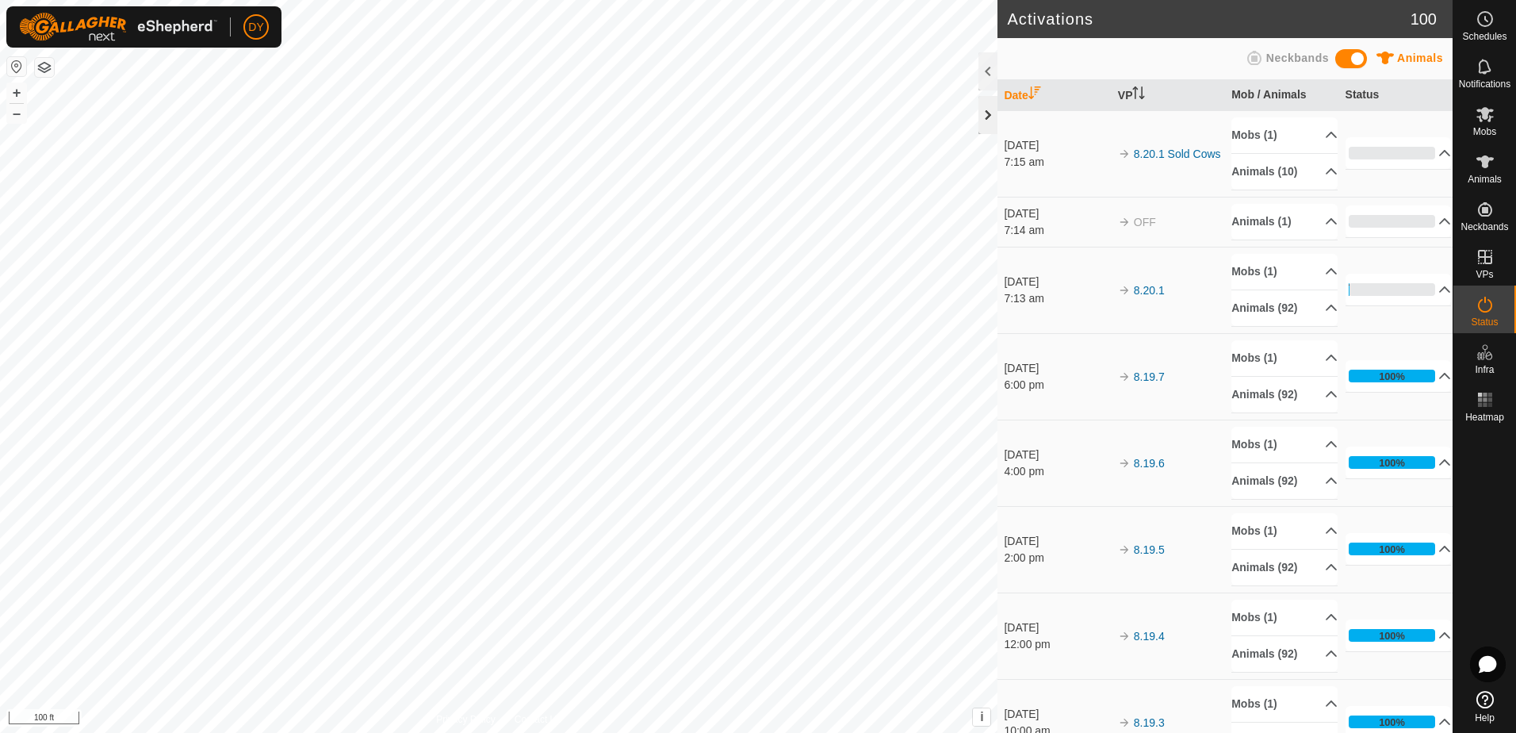
click at [981, 122] on div at bounding box center [987, 115] width 19 height 38
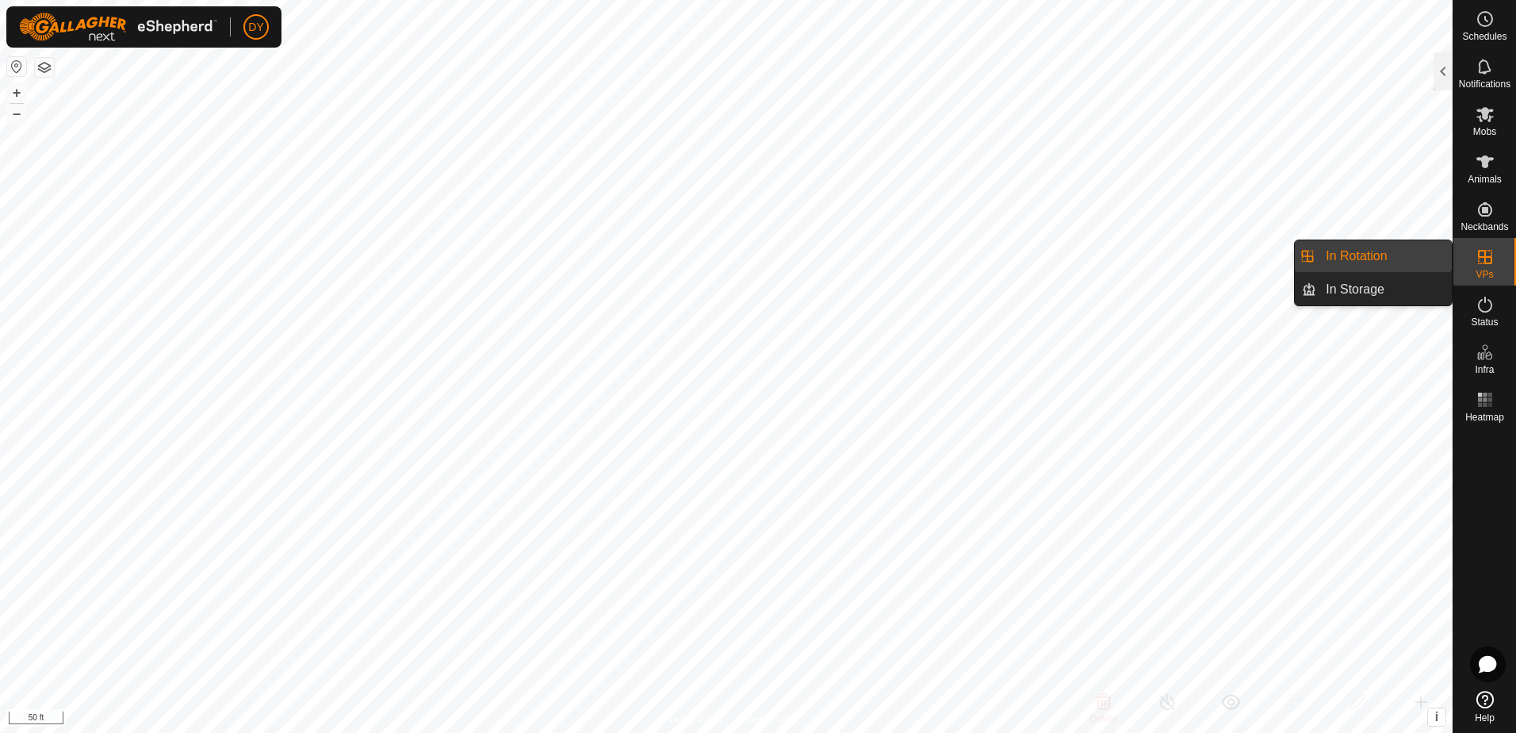
click at [1393, 258] on link "In Rotation" at bounding box center [1384, 256] width 136 height 32
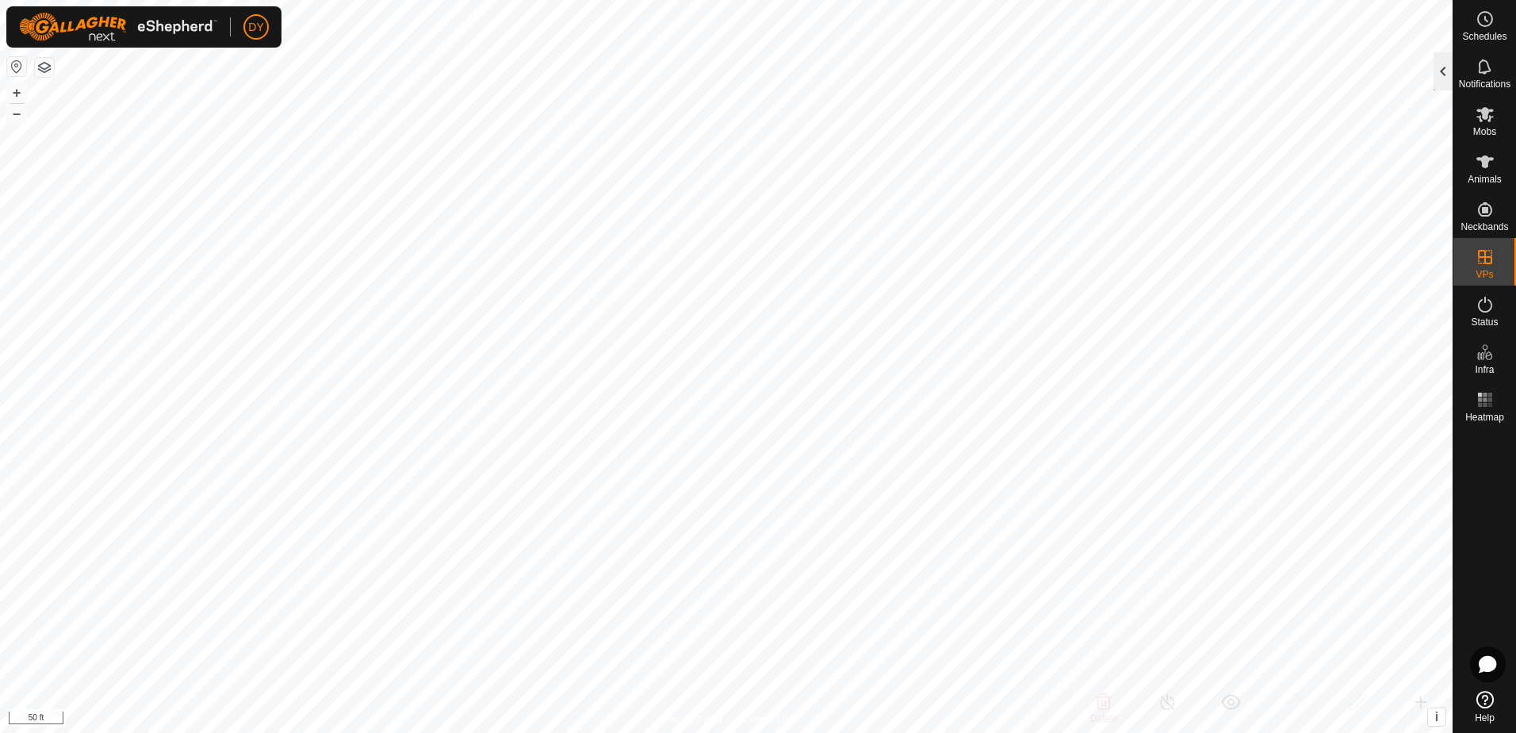
click at [1438, 78] on div at bounding box center [1442, 71] width 19 height 38
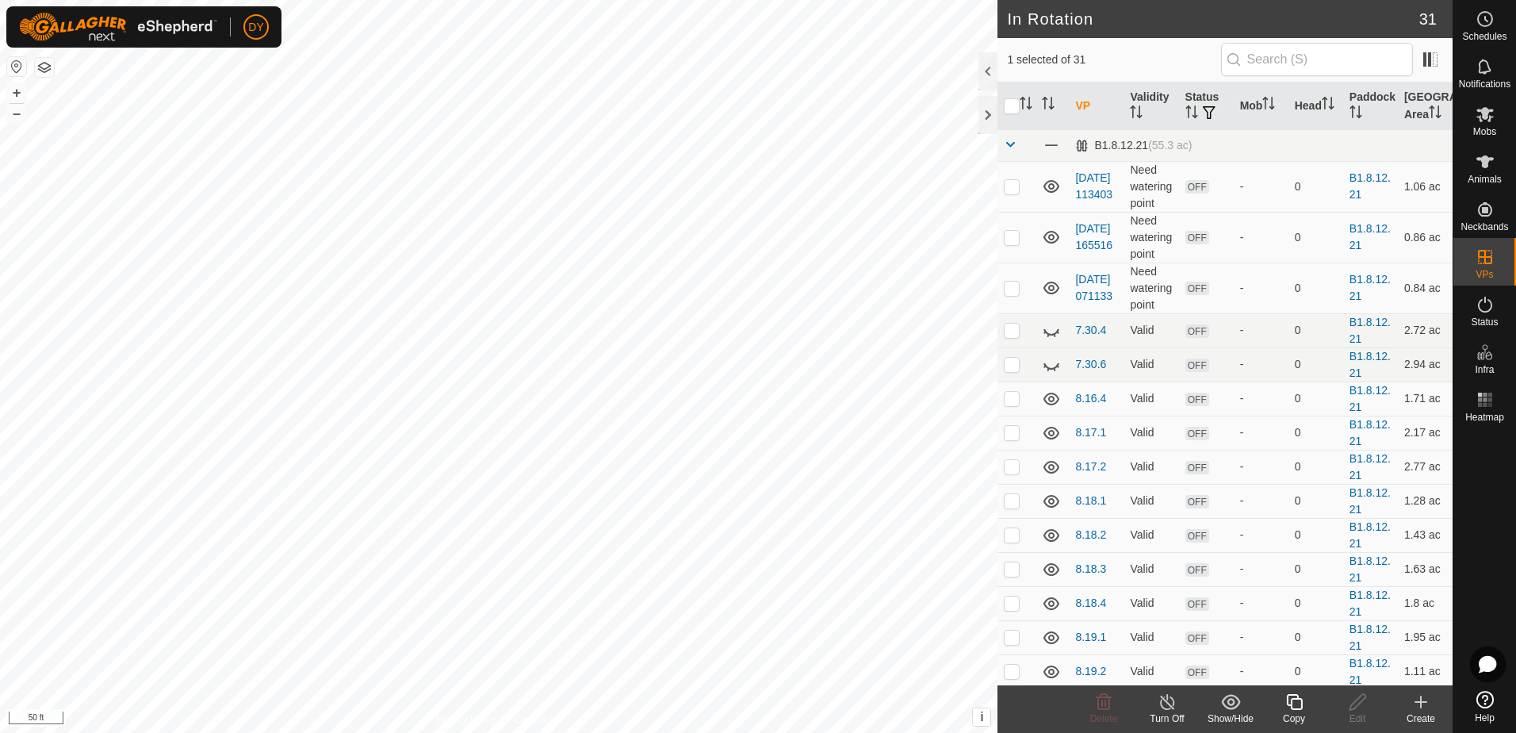
click at [1292, 699] on icon at bounding box center [1294, 702] width 16 height 16
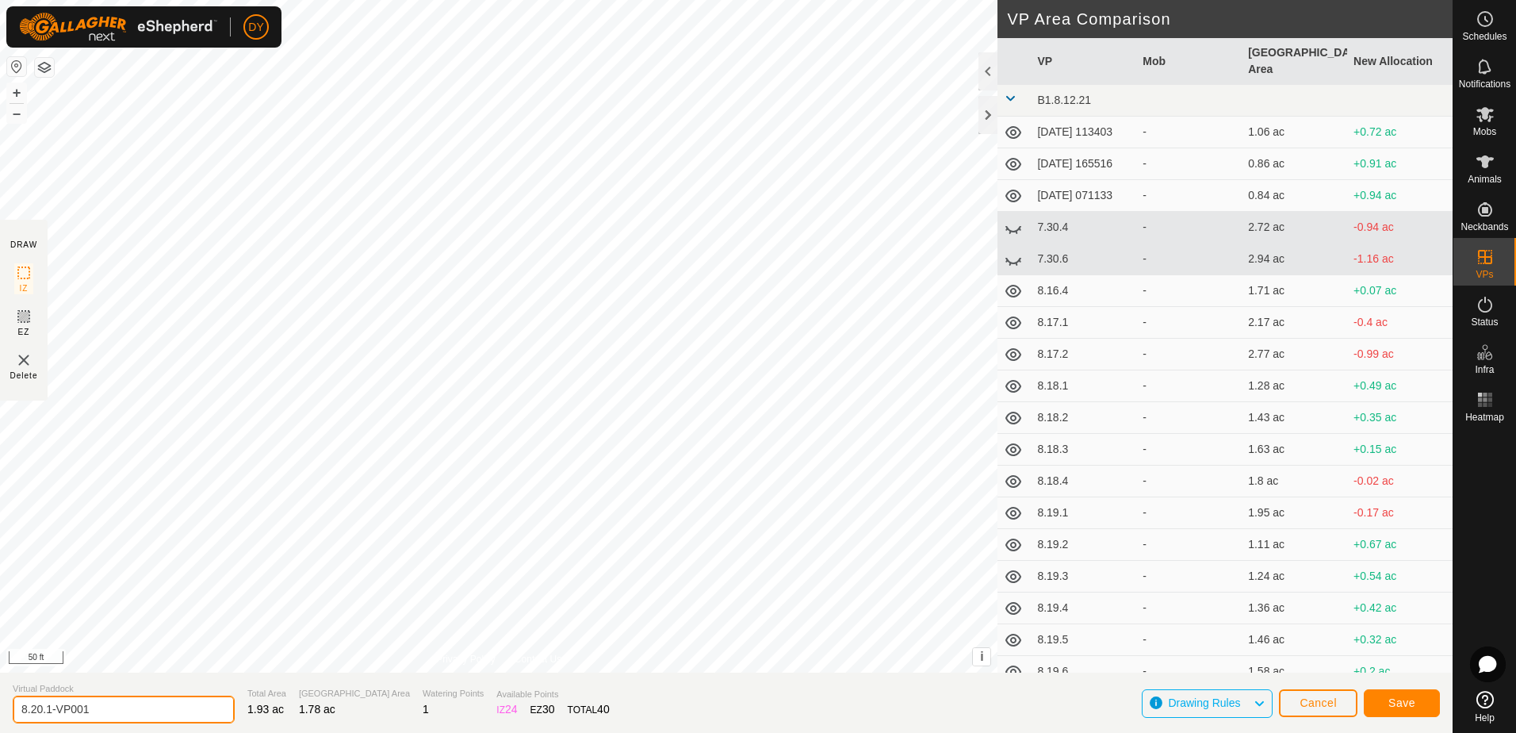
drag, startPoint x: 98, startPoint y: 713, endPoint x: 49, endPoint y: 718, distance: 49.4
click at [49, 718] on input "8.20.1-VP001" at bounding box center [124, 709] width 222 height 28
type input "8.20.2"
click at [1422, 703] on button "Save" at bounding box center [1402, 703] width 76 height 28
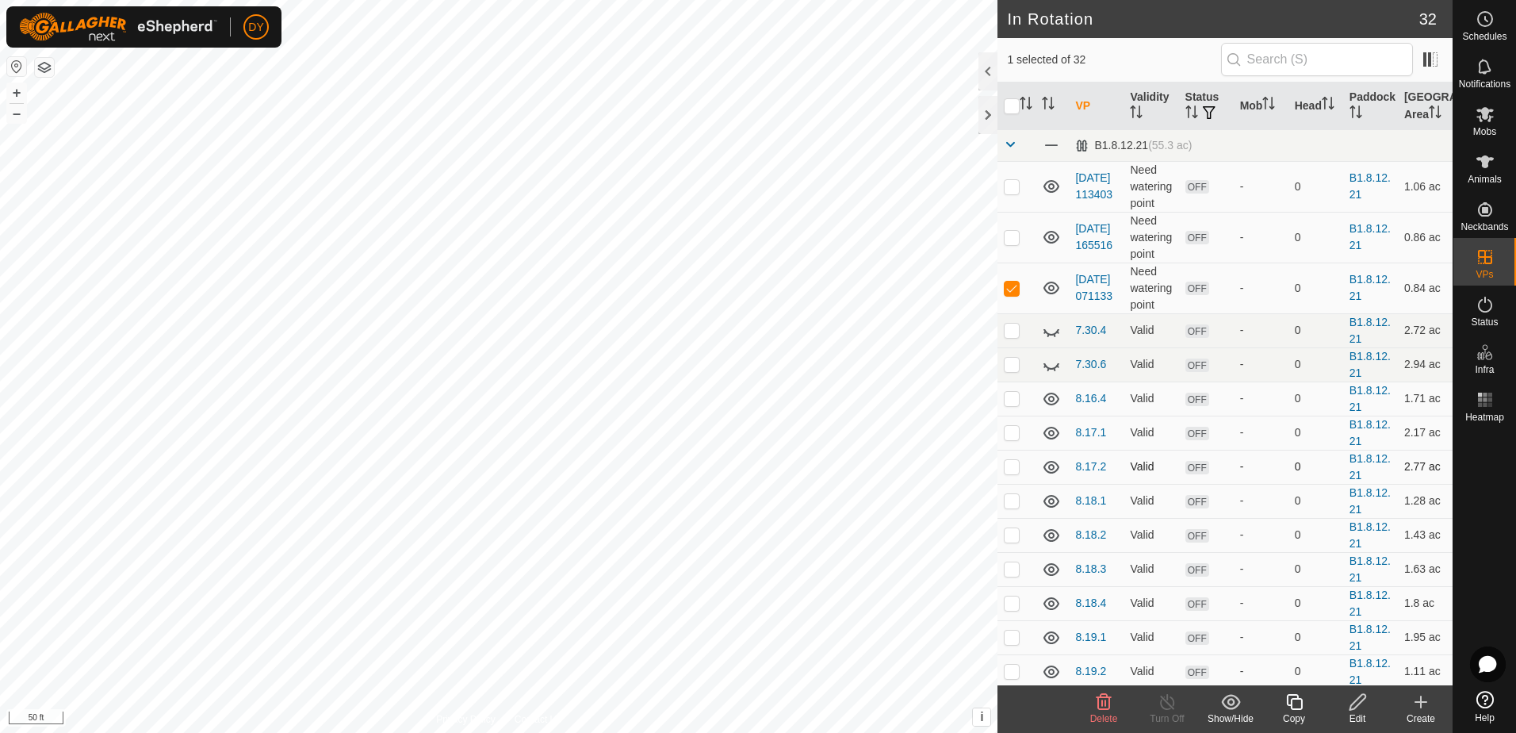
checkbox input "false"
checkbox input "true"
click at [1295, 703] on icon at bounding box center [1294, 701] width 20 height 19
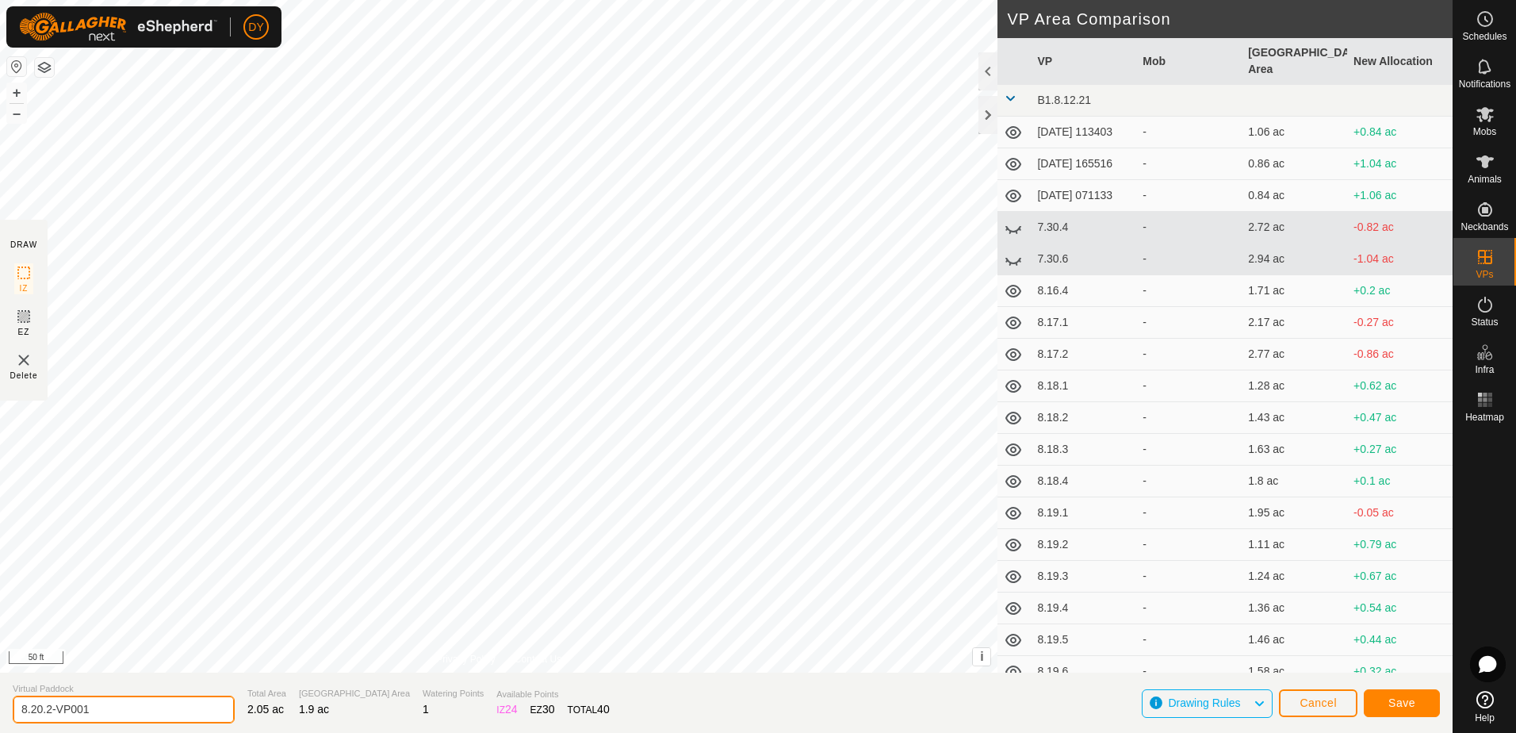
drag, startPoint x: 105, startPoint y: 710, endPoint x: 47, endPoint y: 710, distance: 58.7
click at [47, 710] on input "8.20.2-VP001" at bounding box center [124, 709] width 222 height 28
type input "8.20.3"
click at [1401, 704] on span "Save" at bounding box center [1401, 702] width 27 height 13
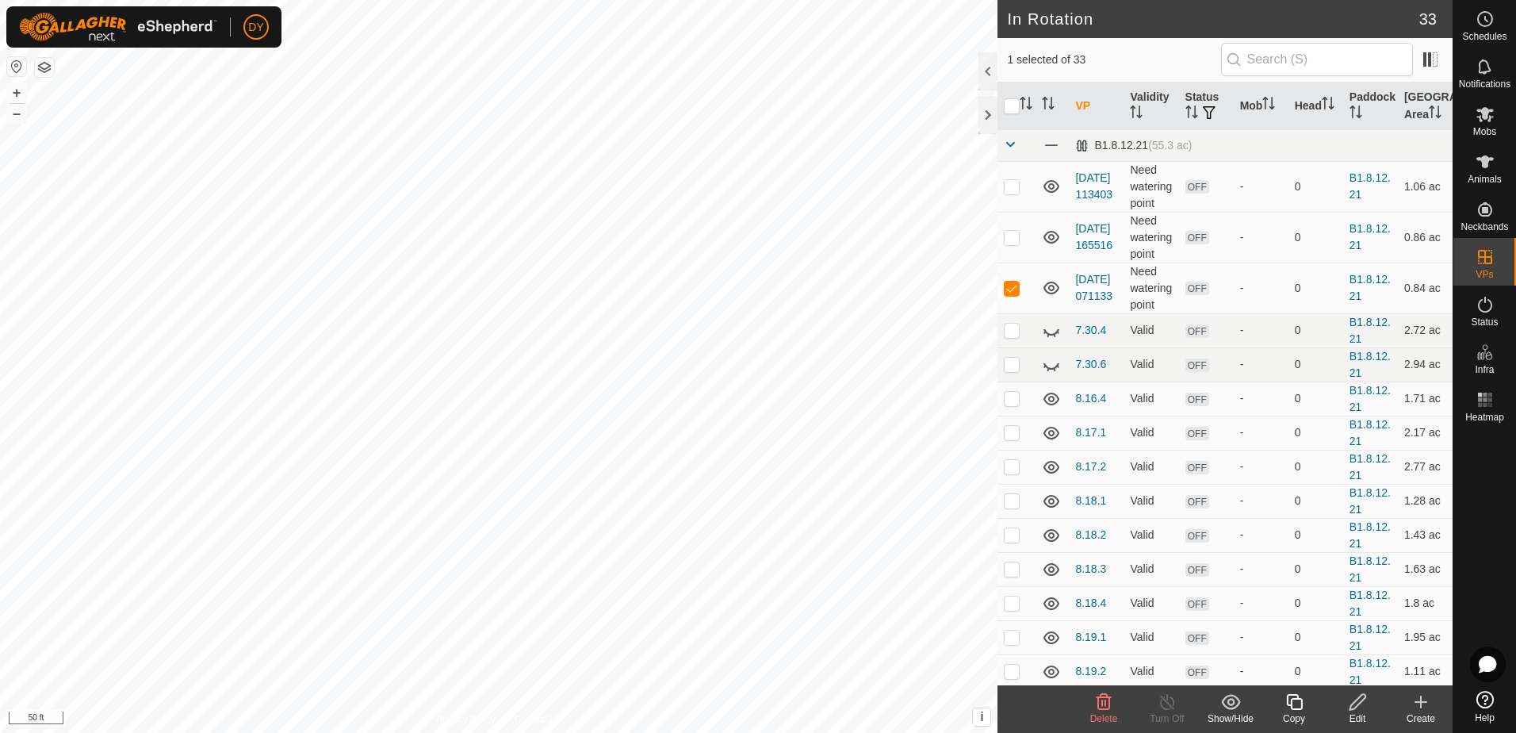
checkbox input "false"
checkbox input "true"
click at [1293, 698] on icon at bounding box center [1294, 702] width 16 height 16
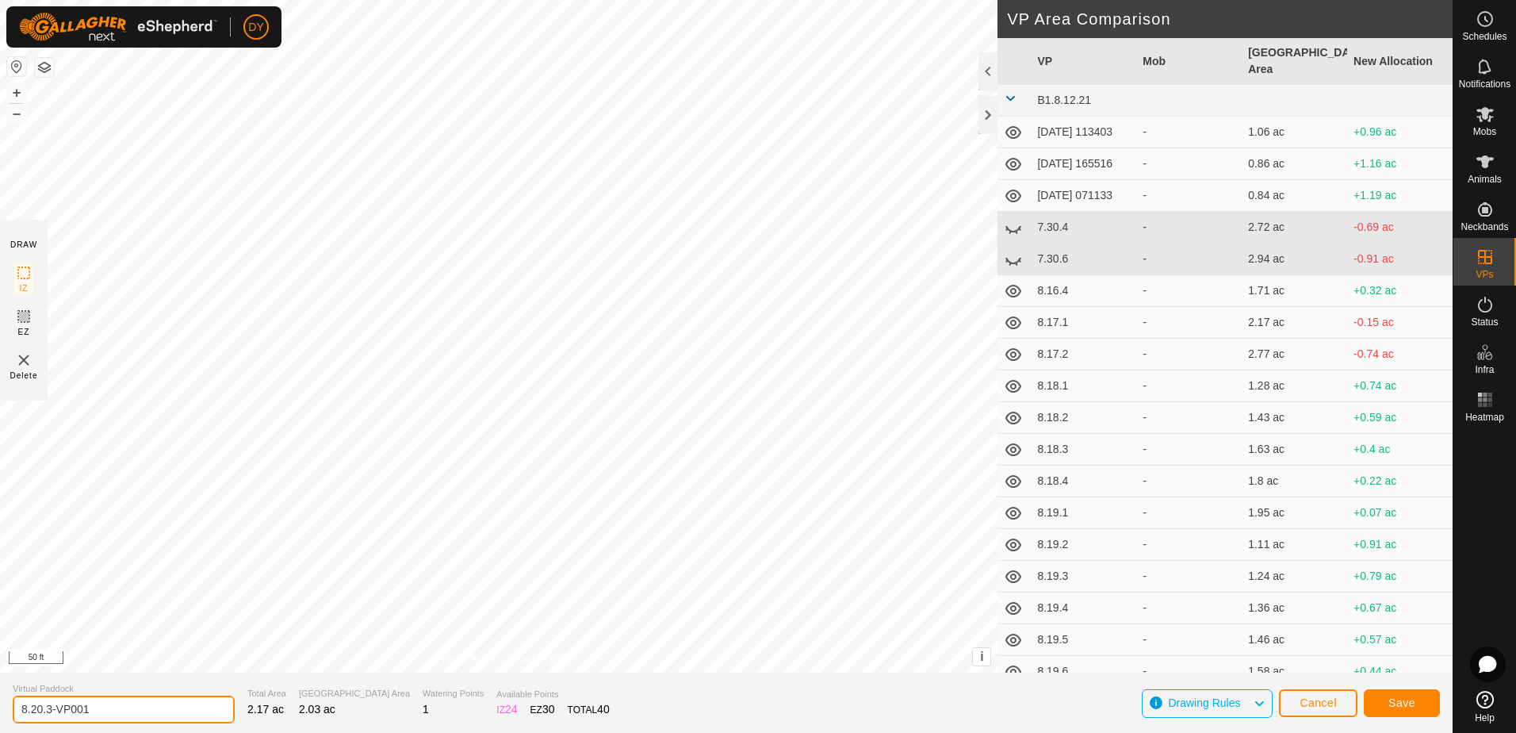
drag, startPoint x: 109, startPoint y: 702, endPoint x: 61, endPoint y: 718, distance: 49.9
click at [47, 714] on input "8.20.3-VP001" at bounding box center [124, 709] width 222 height 28
type input "8.20.4"
click at [1416, 707] on button "Save" at bounding box center [1402, 703] width 76 height 28
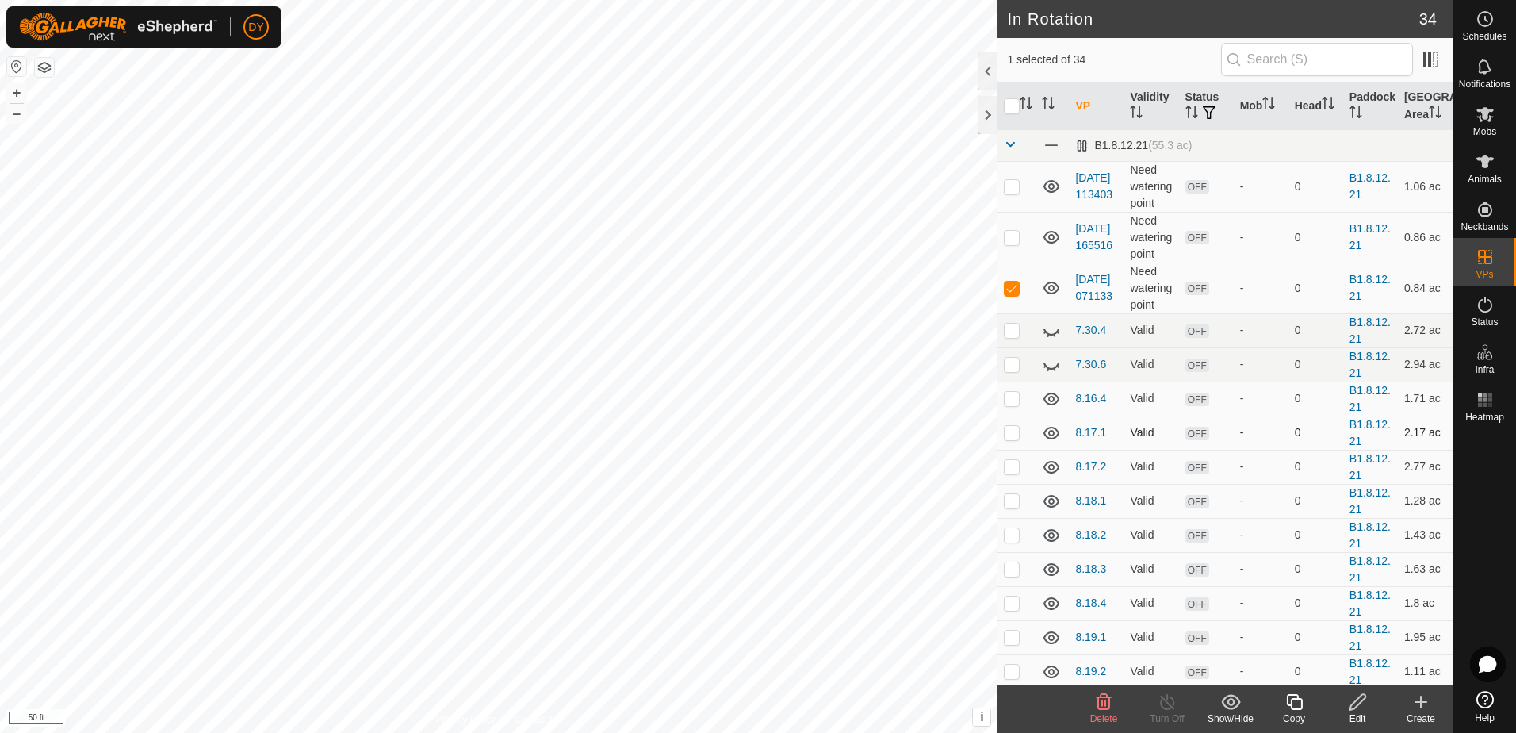
checkbox input "false"
checkbox input "true"
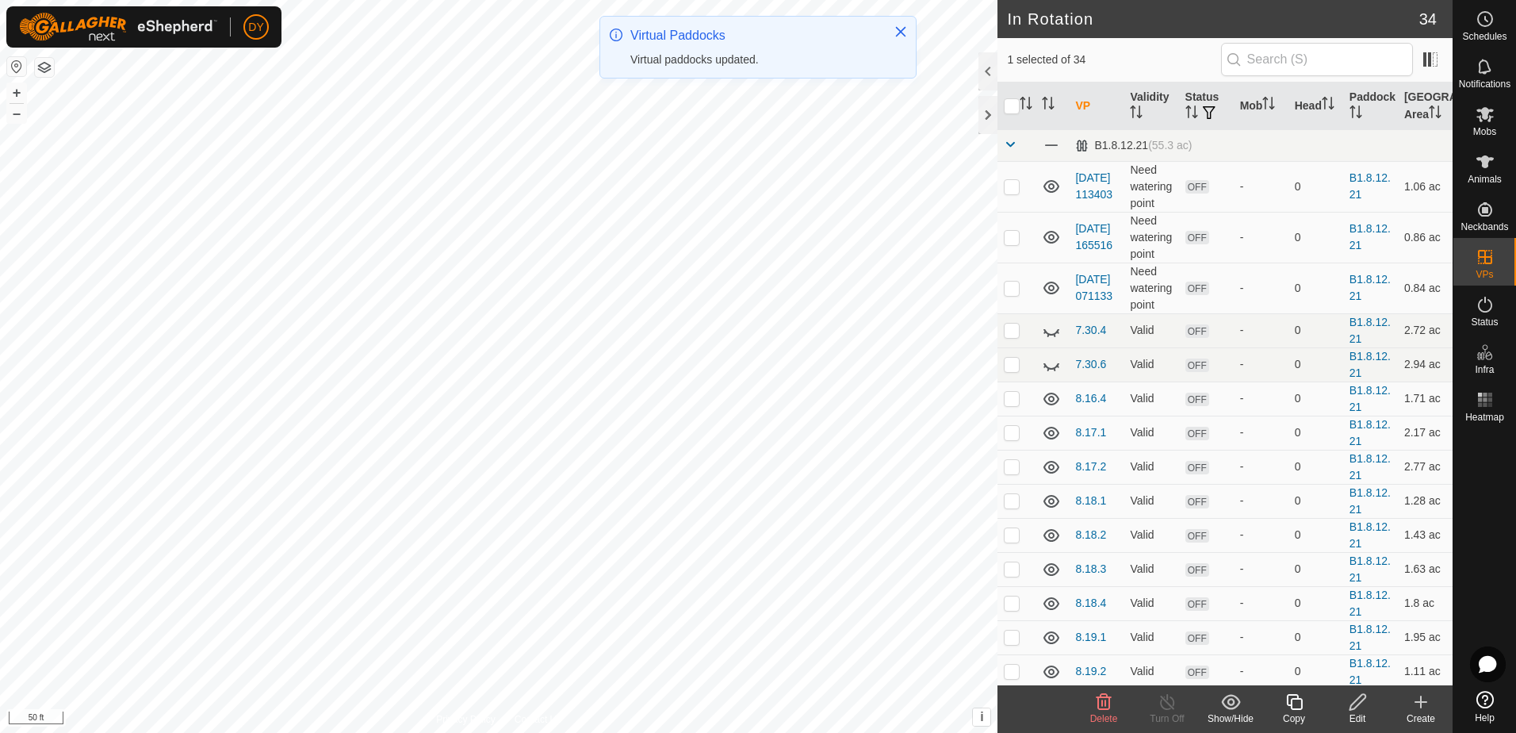
click at [1294, 703] on icon at bounding box center [1294, 701] width 20 height 19
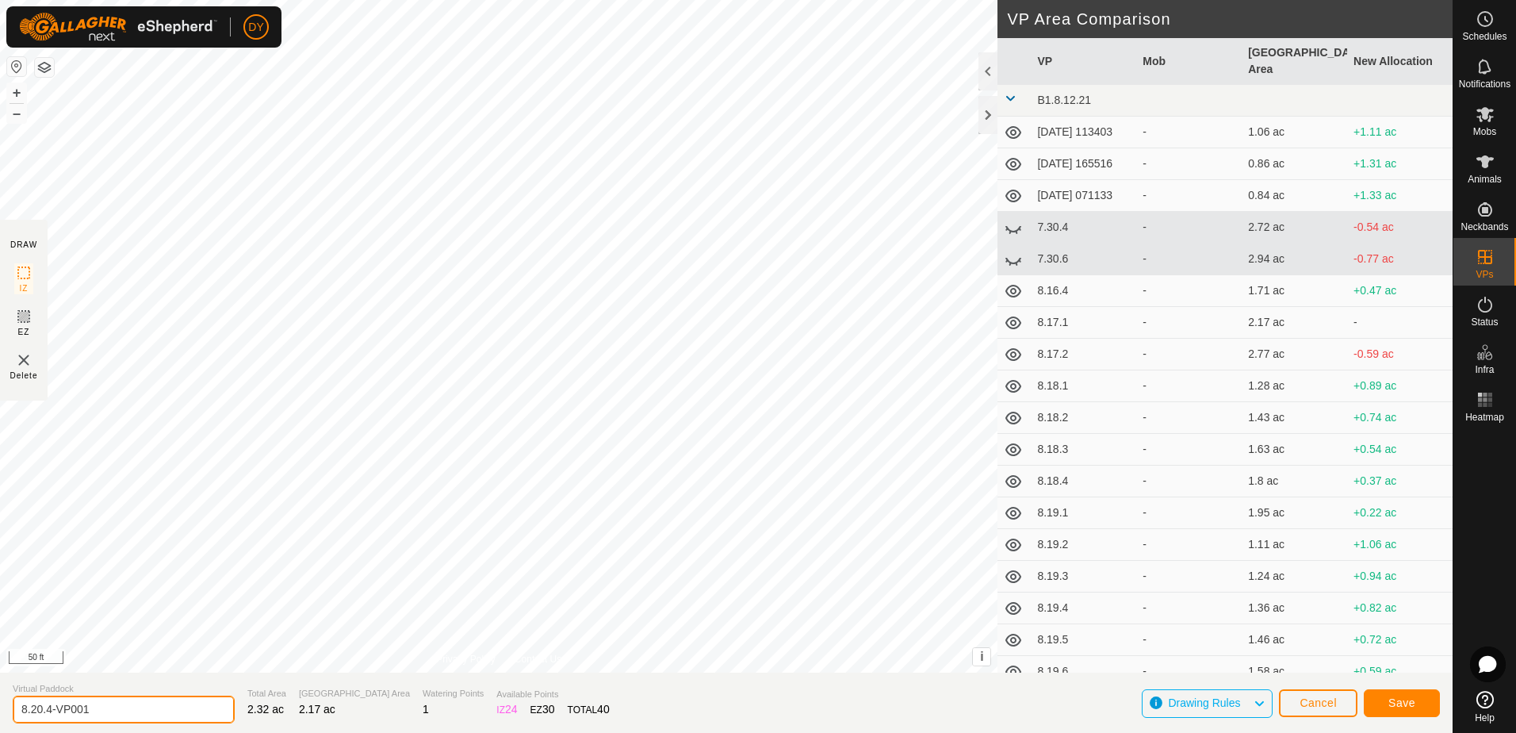
drag, startPoint x: 107, startPoint y: 711, endPoint x: 48, endPoint y: 717, distance: 58.9
click at [48, 717] on input "8.20.4-VP001" at bounding box center [124, 709] width 222 height 28
type input "8.20.5"
click at [1403, 708] on span "Save" at bounding box center [1401, 702] width 27 height 13
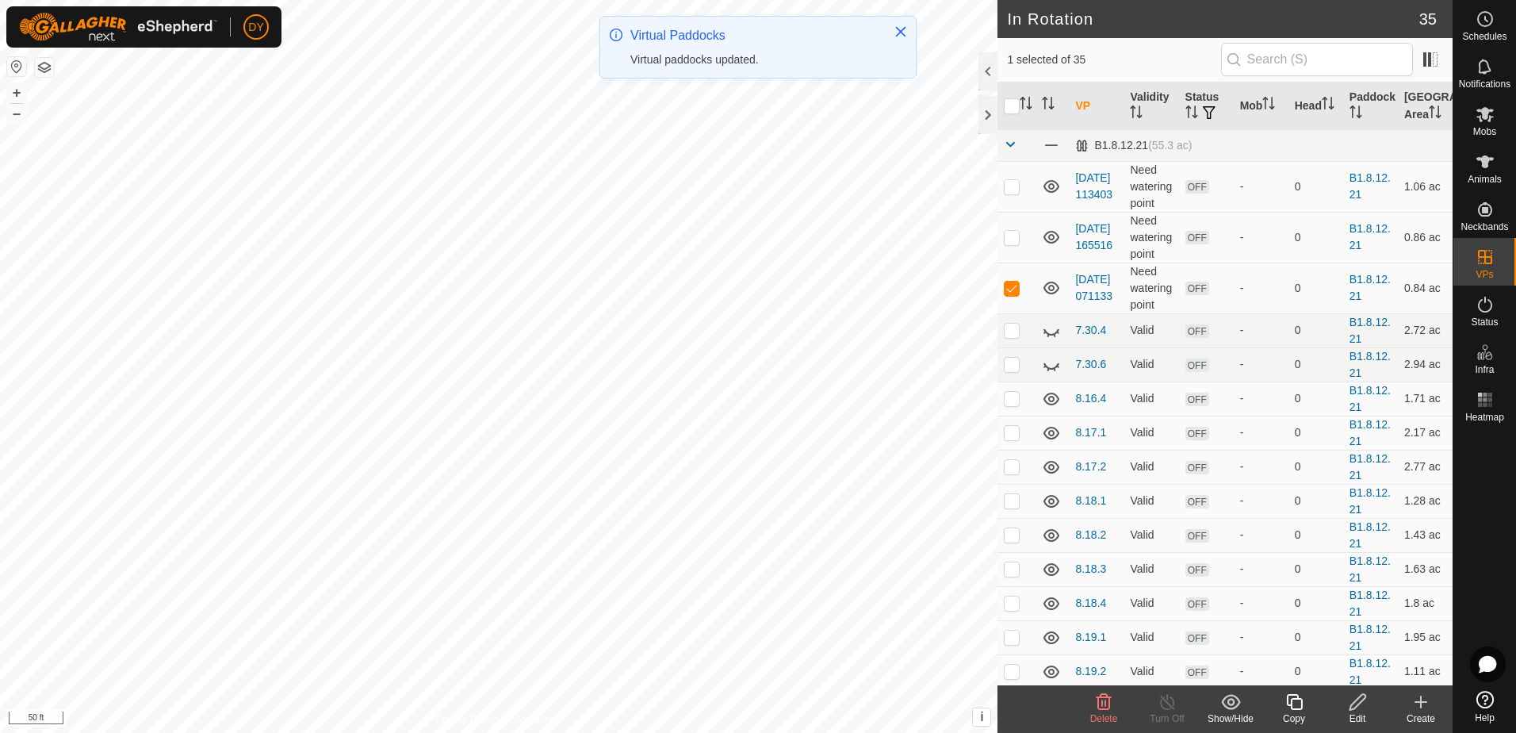
checkbox input "false"
checkbox input "true"
click at [1298, 702] on icon at bounding box center [1294, 701] width 20 height 19
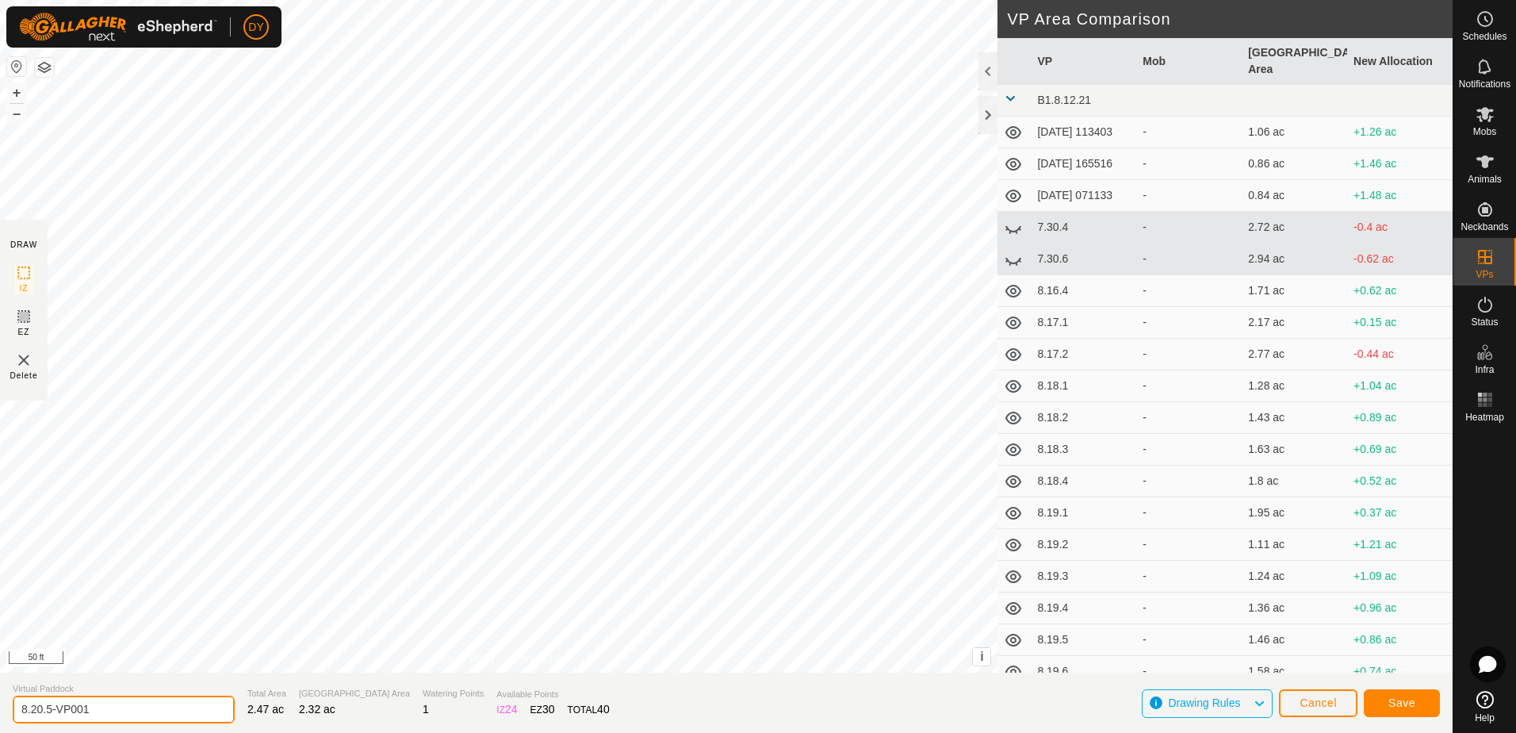
drag, startPoint x: 97, startPoint y: 710, endPoint x: 45, endPoint y: 709, distance: 51.5
click at [45, 709] on input "8.20.5-VP001" at bounding box center [124, 709] width 222 height 28
type input "8.20.6"
click at [1395, 707] on span "Save" at bounding box center [1401, 702] width 27 height 13
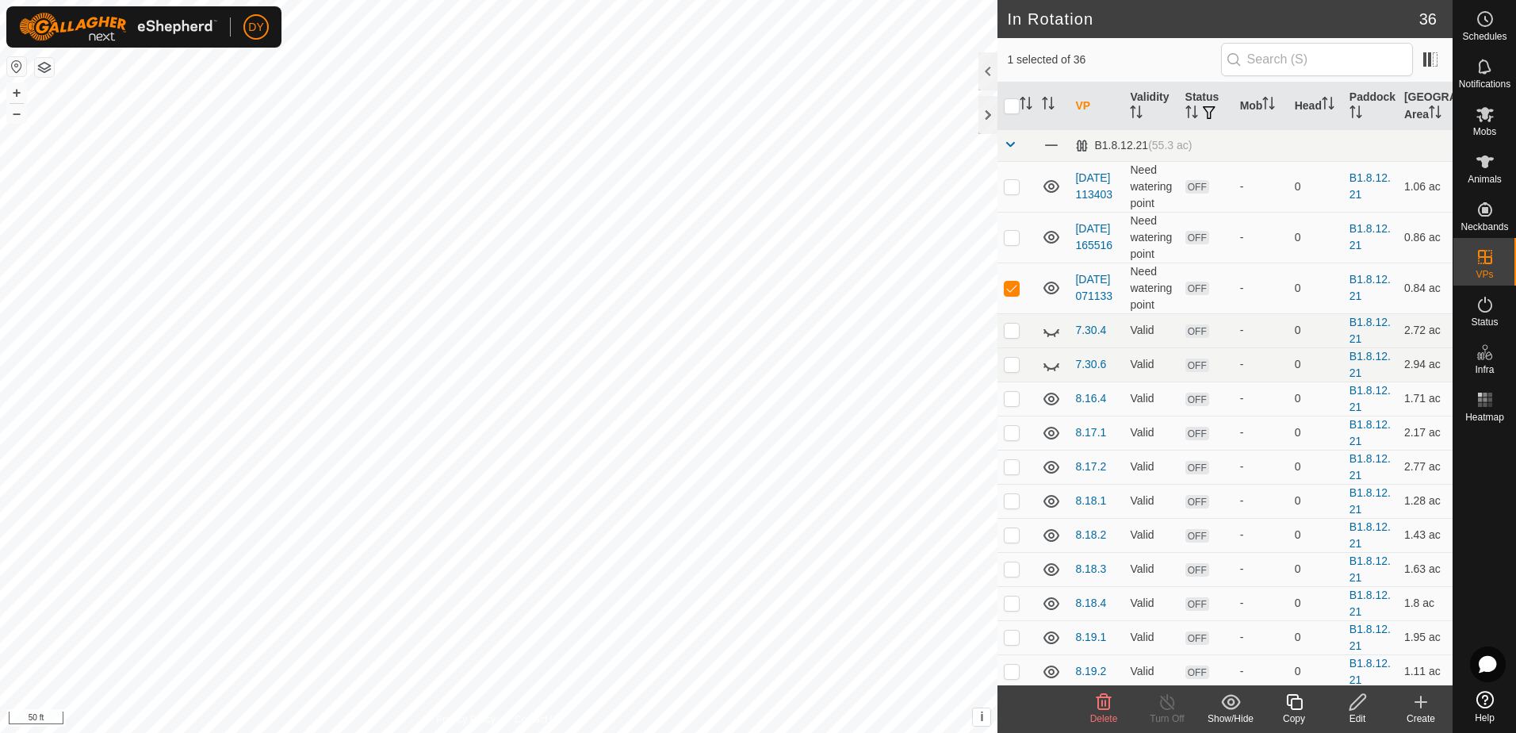
click at [1107, 702] on icon at bounding box center [1103, 701] width 19 height 19
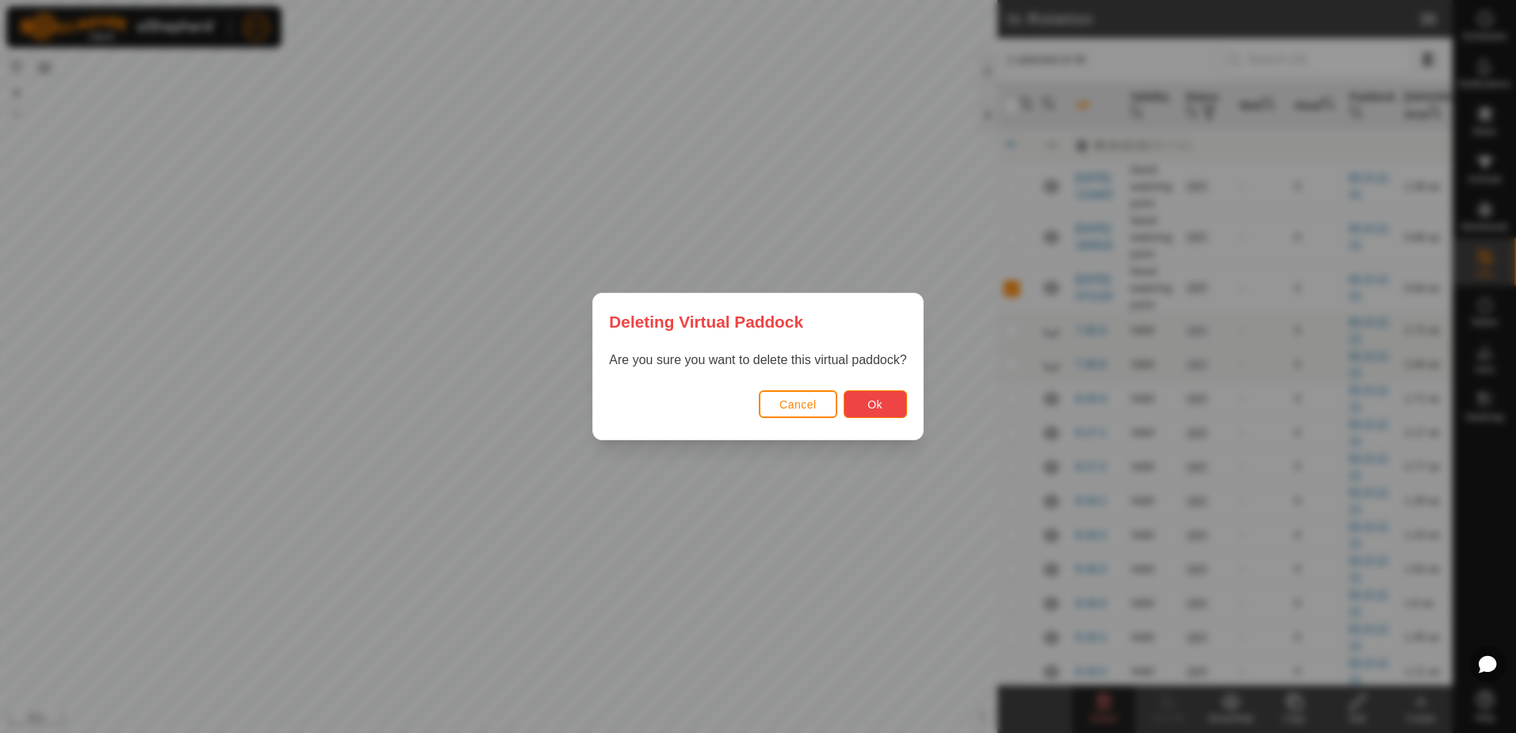
click at [881, 401] on span "Ok" at bounding box center [874, 404] width 15 height 13
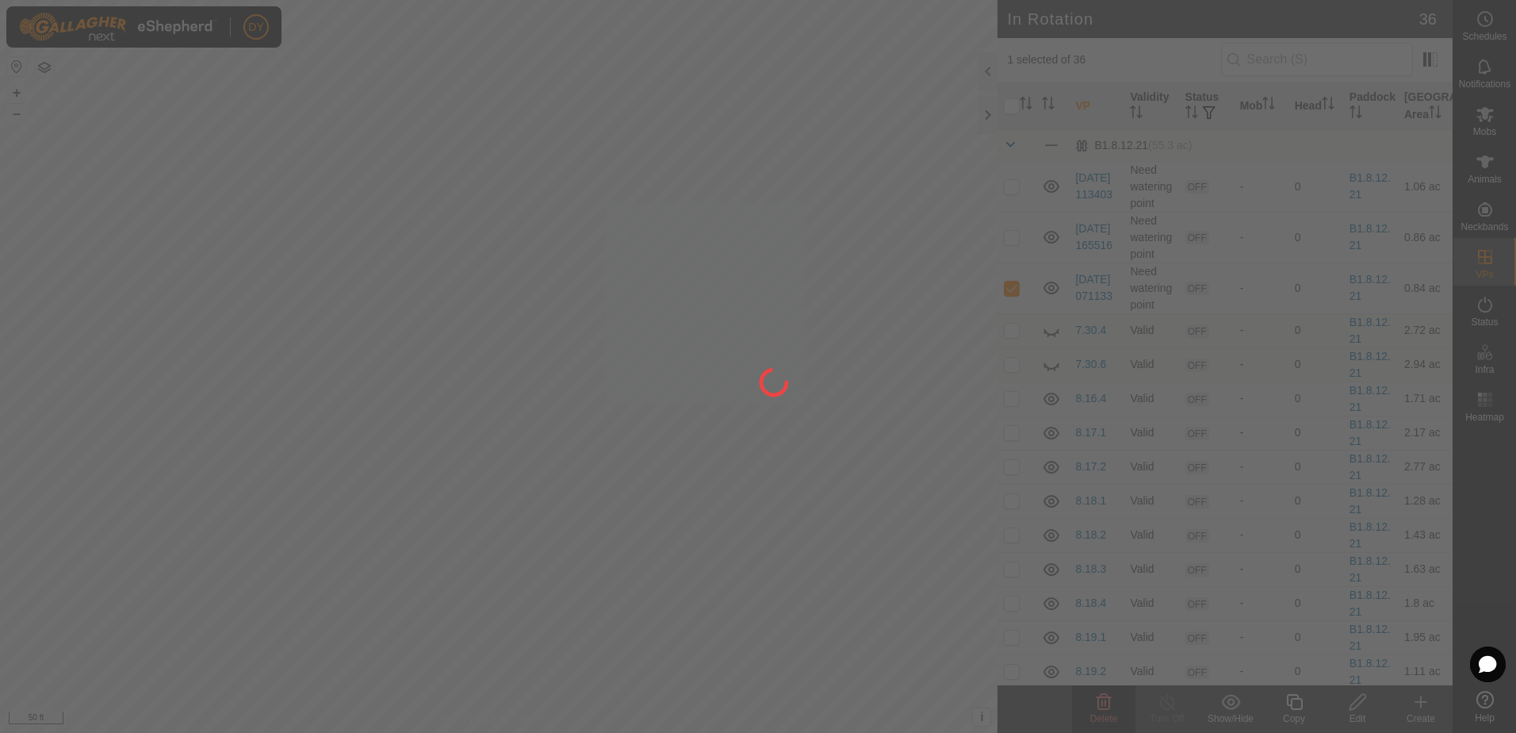
checkbox input "false"
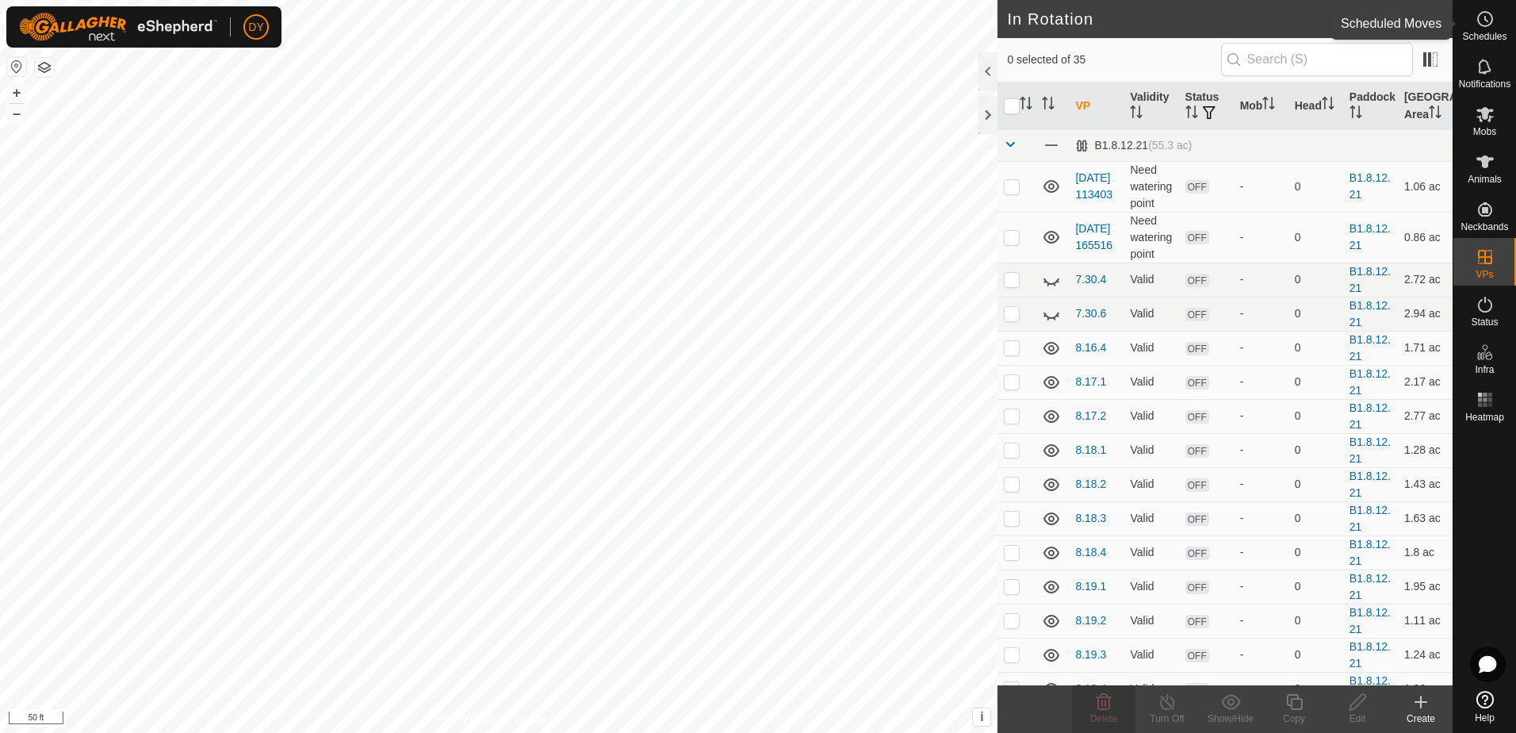
click at [1485, 22] on icon at bounding box center [1484, 19] width 19 height 19
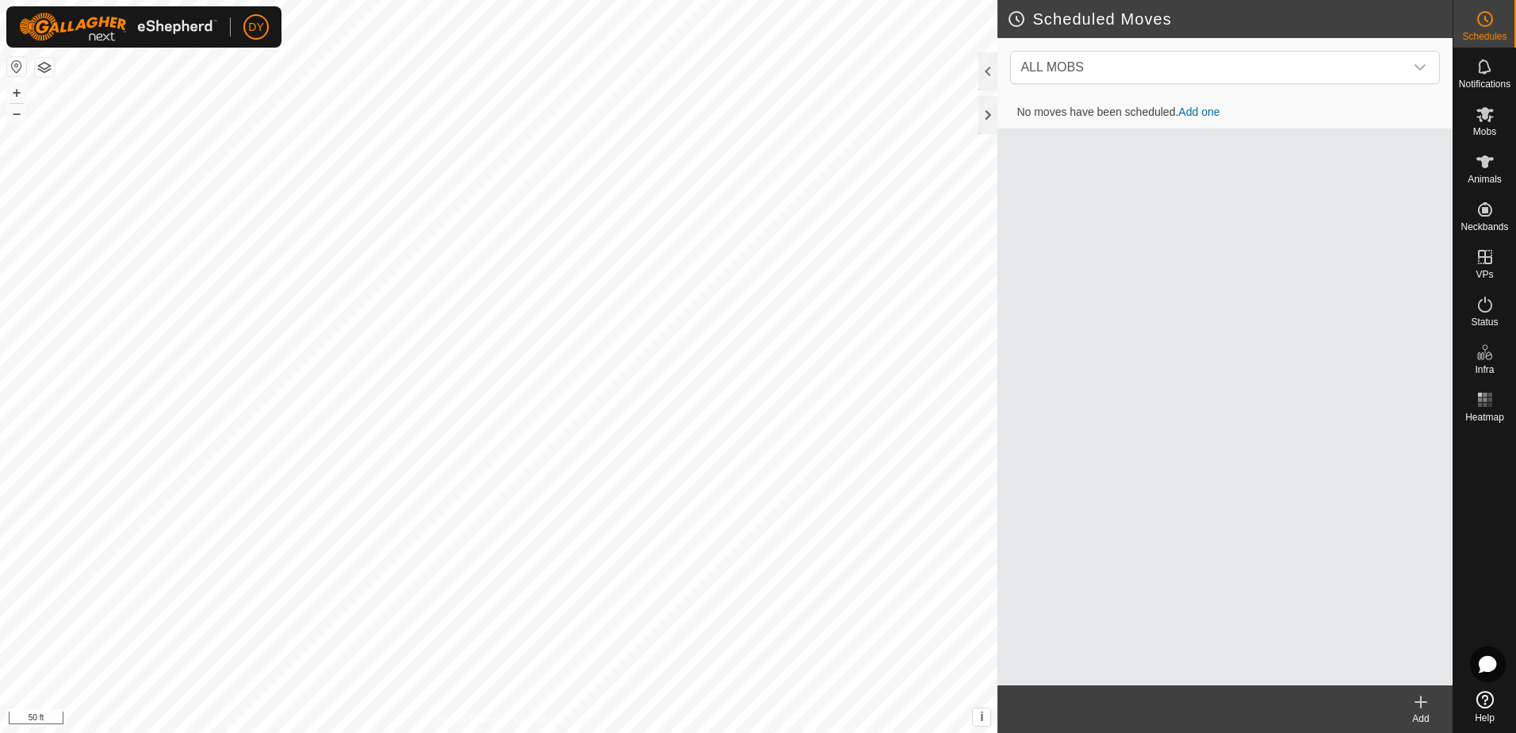
click at [1418, 703] on icon at bounding box center [1420, 701] width 19 height 19
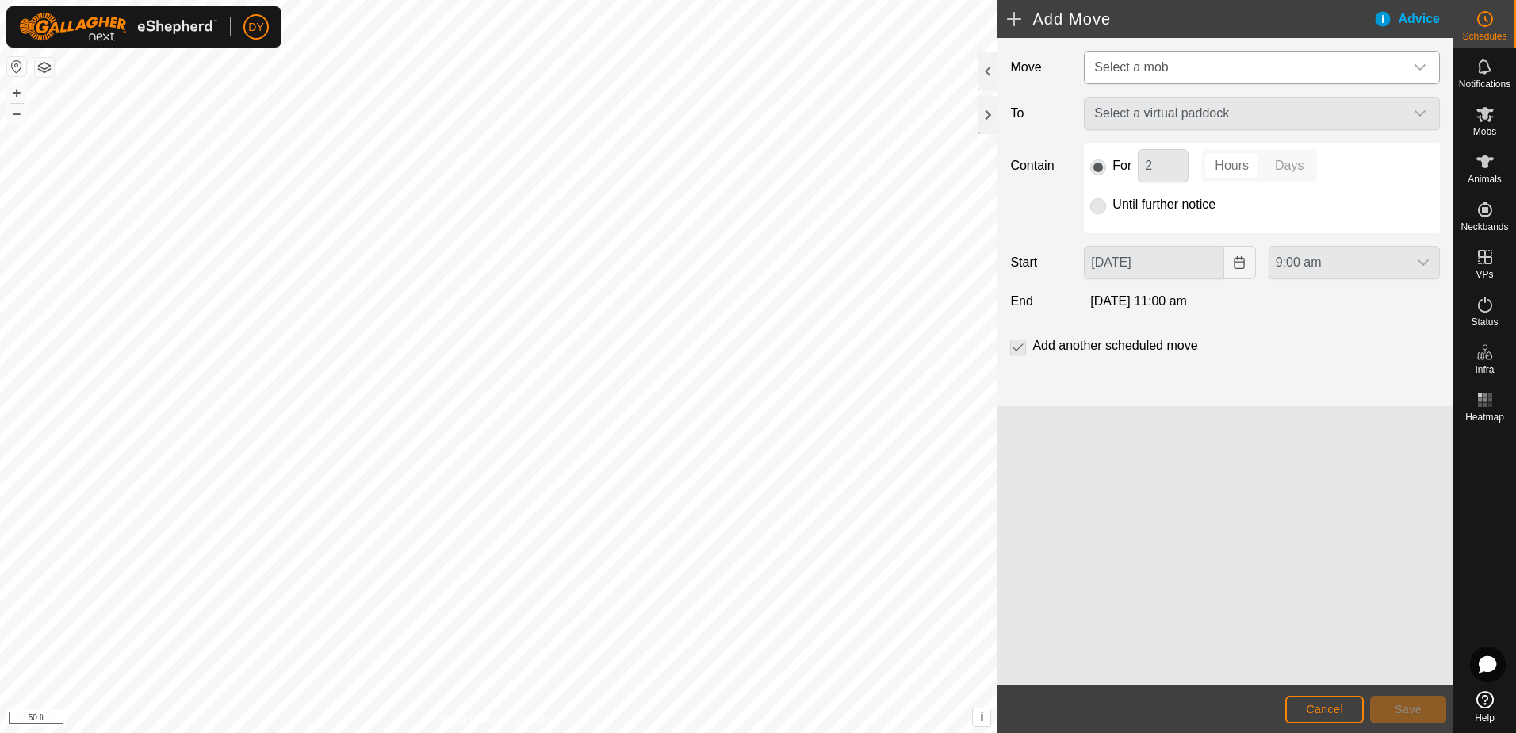
click at [1133, 75] on span "Select a mob" at bounding box center [1246, 68] width 316 height 32
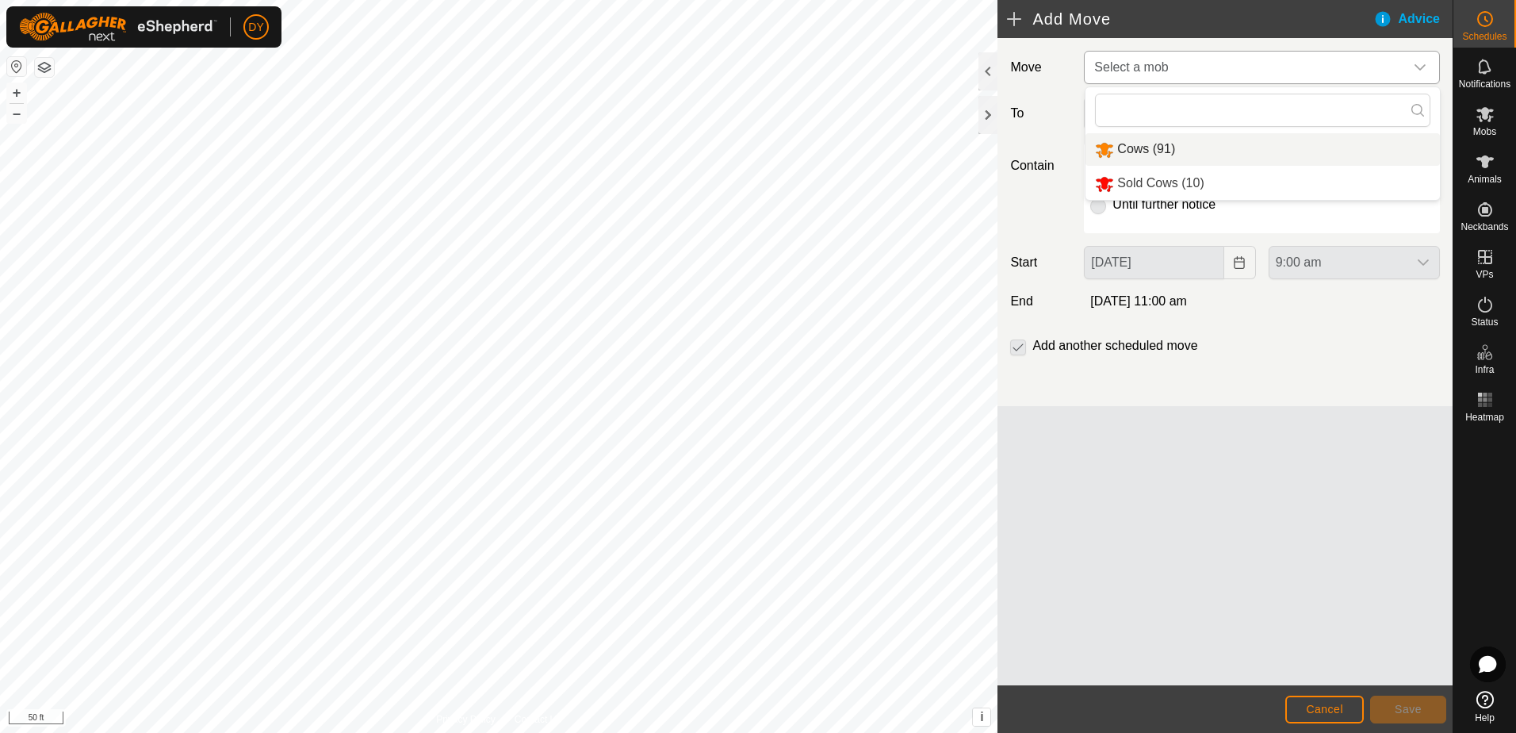
click at [1137, 153] on li "Cows (91)" at bounding box center [1262, 149] width 354 height 33
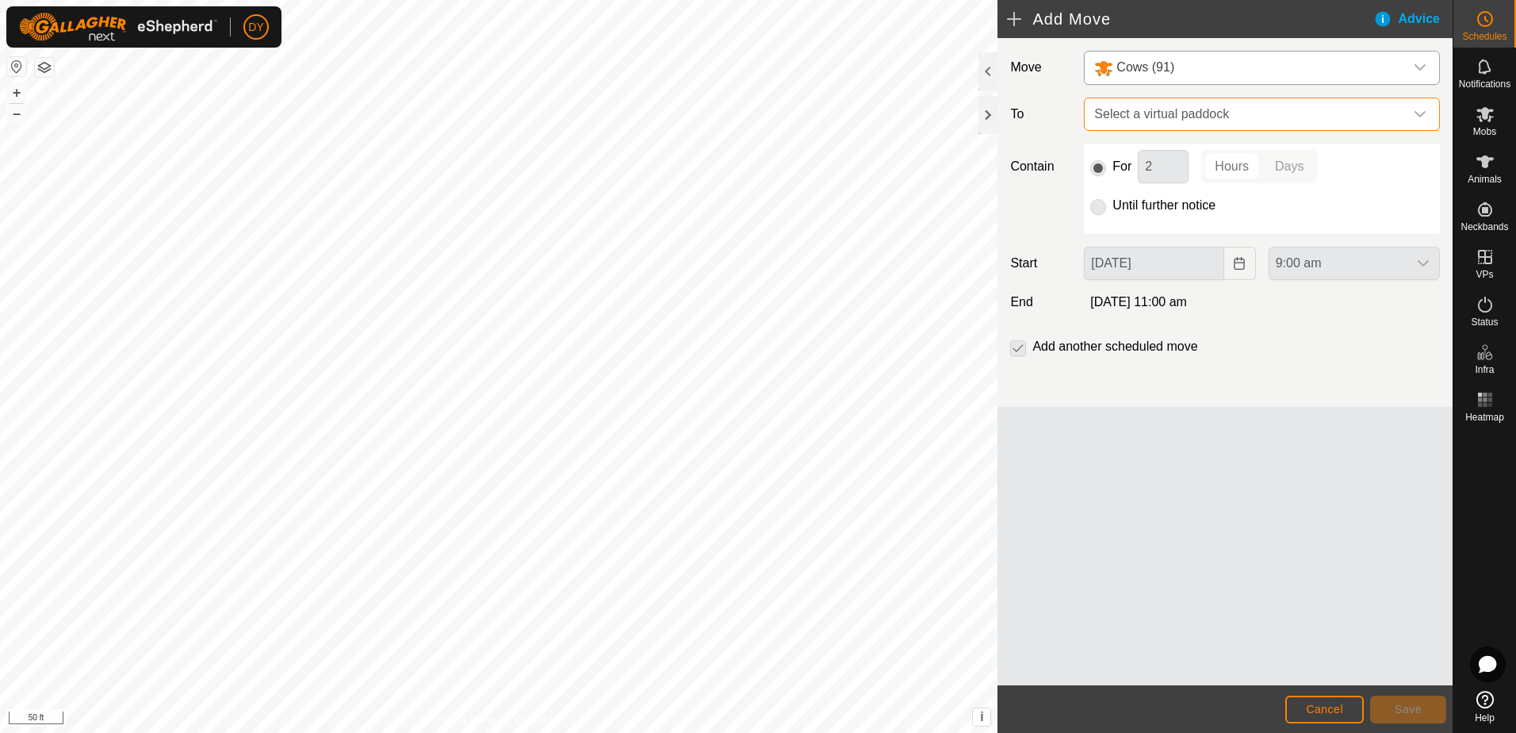
click at [1161, 113] on span "Select a virtual paddock" at bounding box center [1246, 114] width 316 height 32
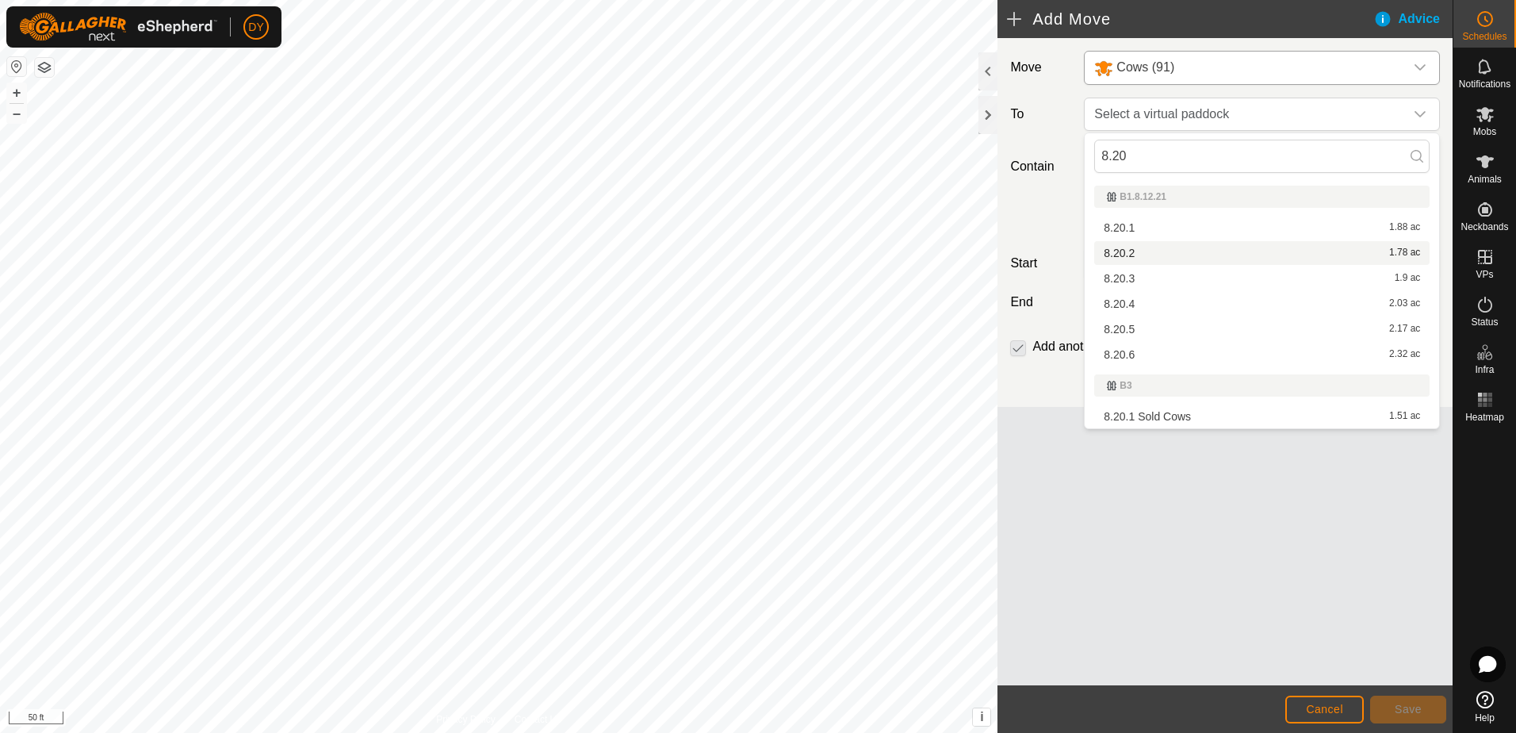
type input "8.20"
click at [1126, 254] on li "8.20.2 1.78 ac" at bounding box center [1261, 253] width 335 height 24
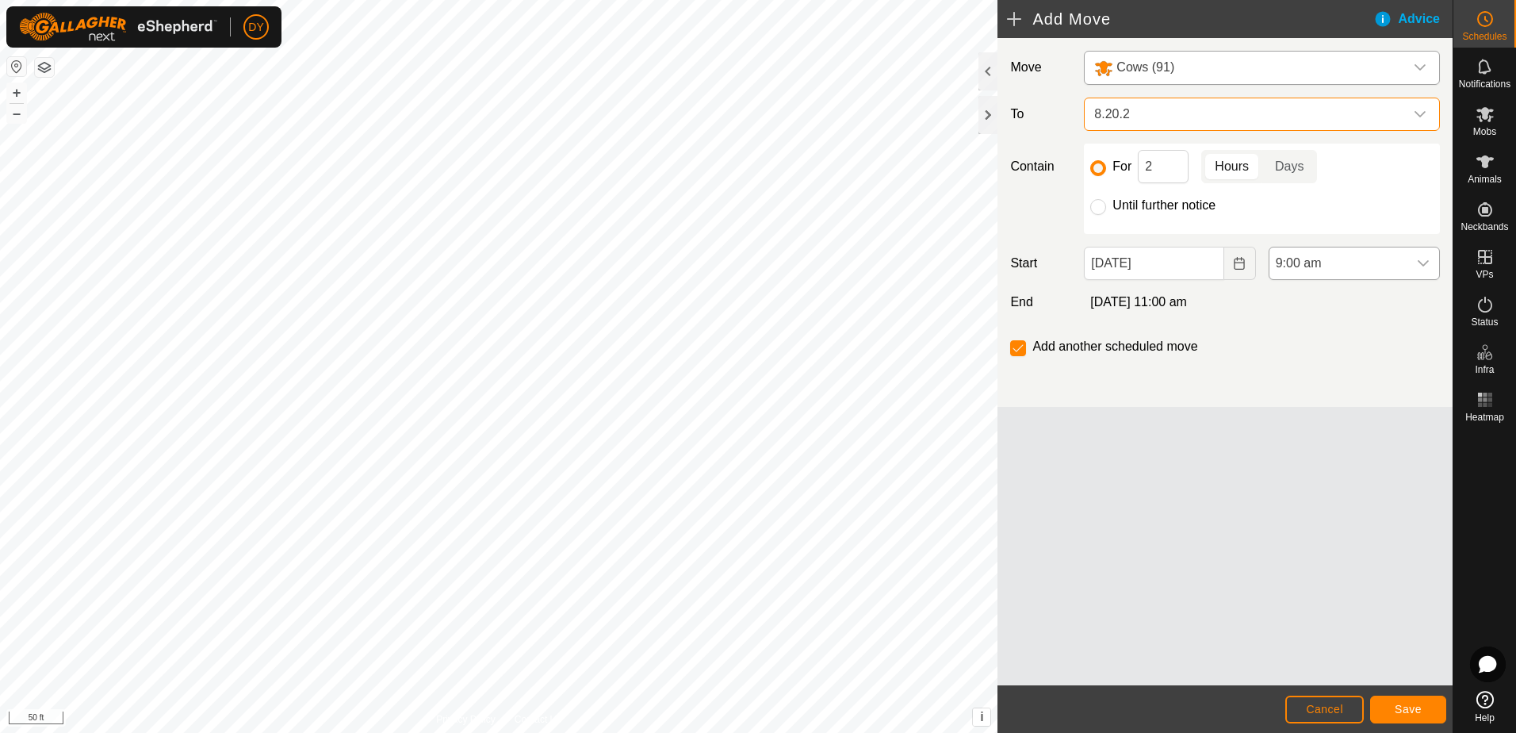
click at [1437, 262] on div "dropdown trigger" at bounding box center [1423, 263] width 32 height 32
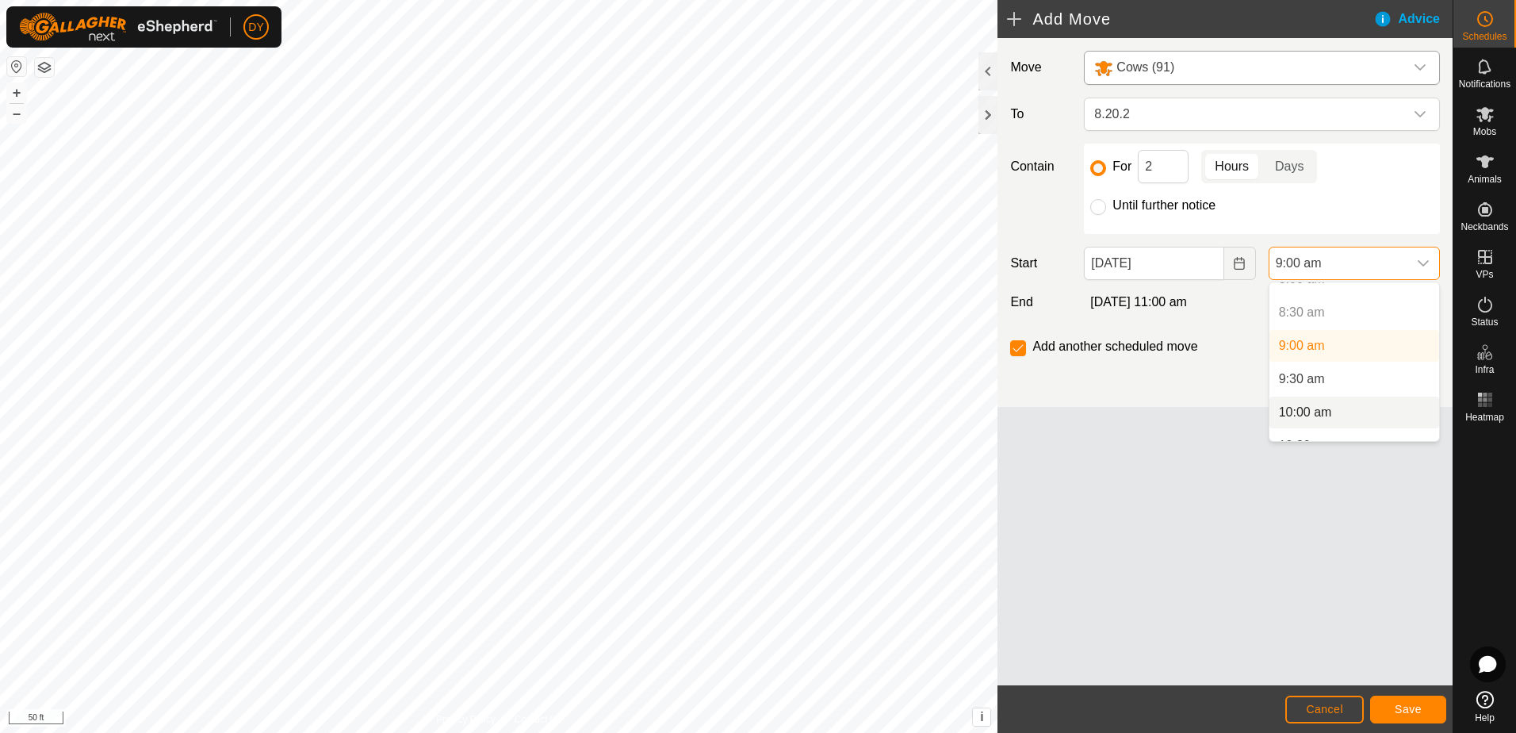
scroll to position [631, 0]
click at [1318, 363] on li "10:30 am" at bounding box center [1354, 366] width 170 height 32
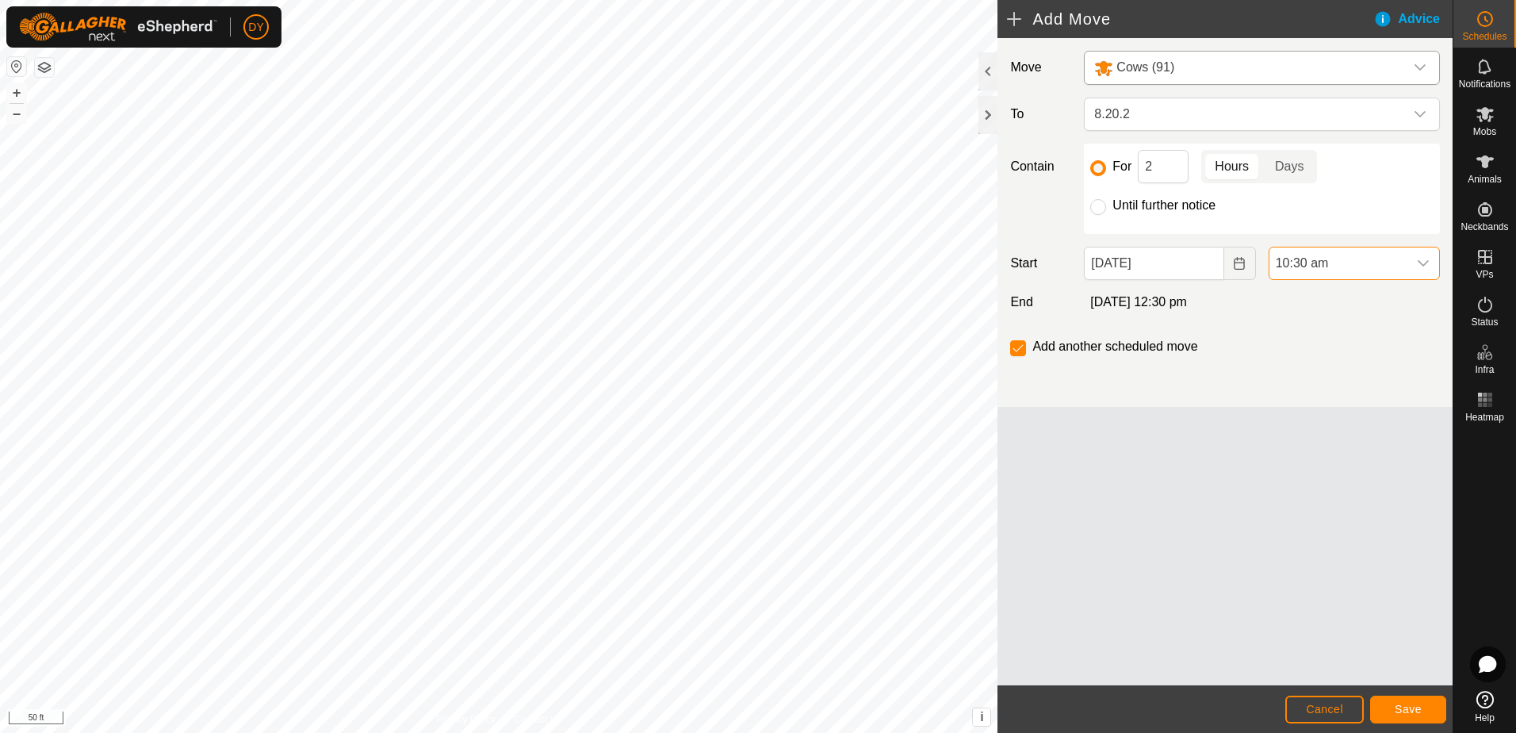
scroll to position [599, 0]
click at [1382, 706] on button "Save" at bounding box center [1408, 709] width 76 height 28
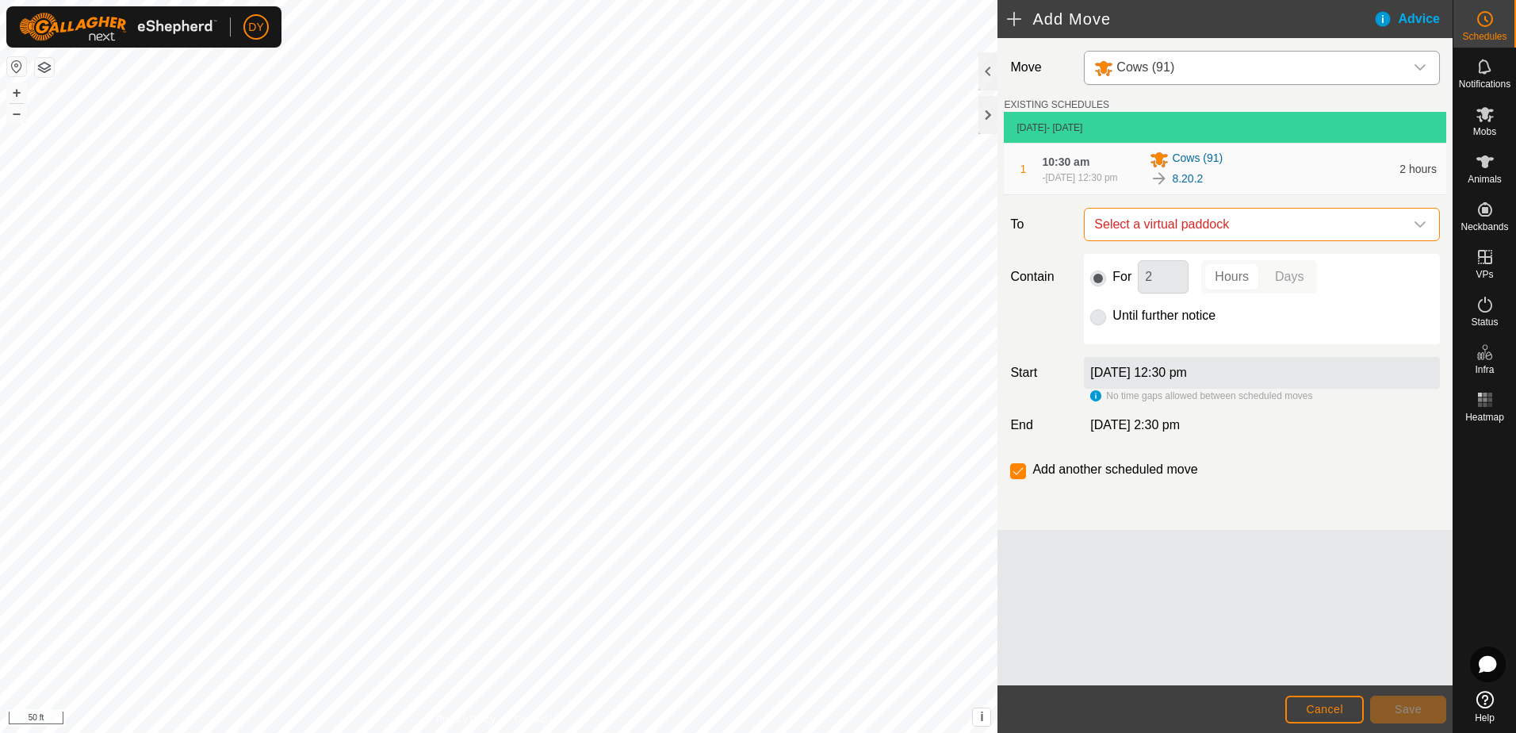
click at [1209, 235] on span "Select a virtual paddock" at bounding box center [1246, 225] width 316 height 32
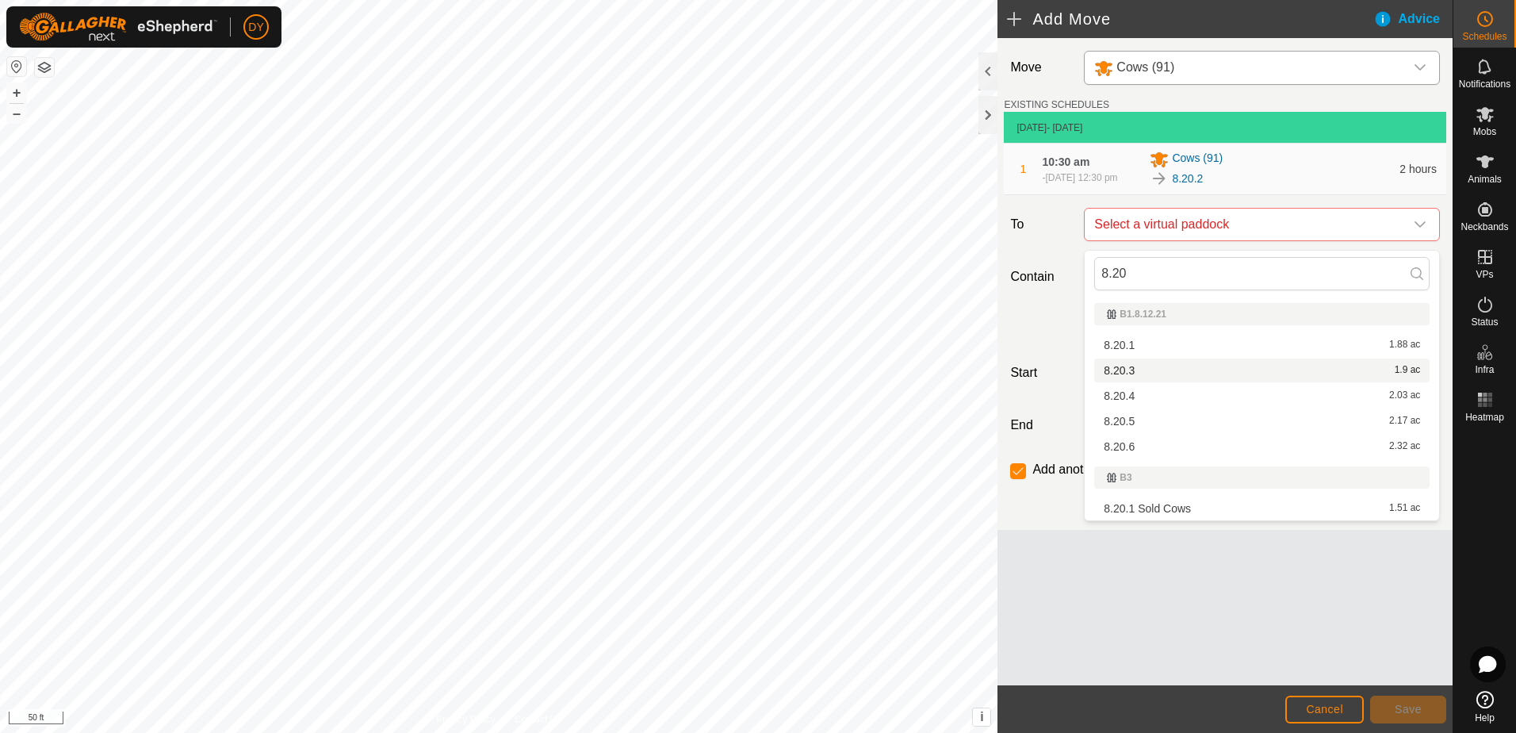
type input "8.20"
click at [1124, 369] on li "8.20.3 1.9 ac" at bounding box center [1261, 370] width 335 height 24
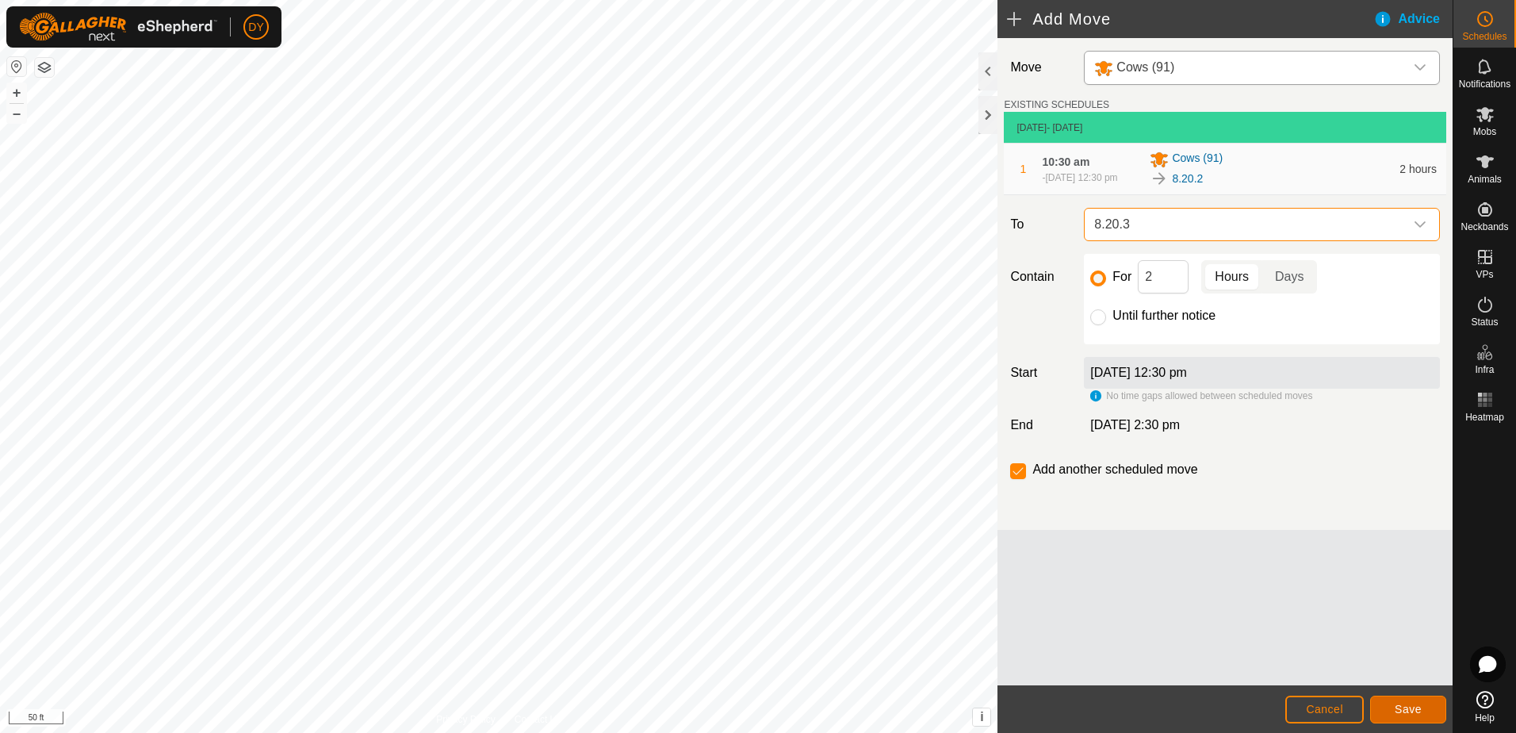
click at [1410, 714] on span "Save" at bounding box center [1408, 708] width 27 height 13
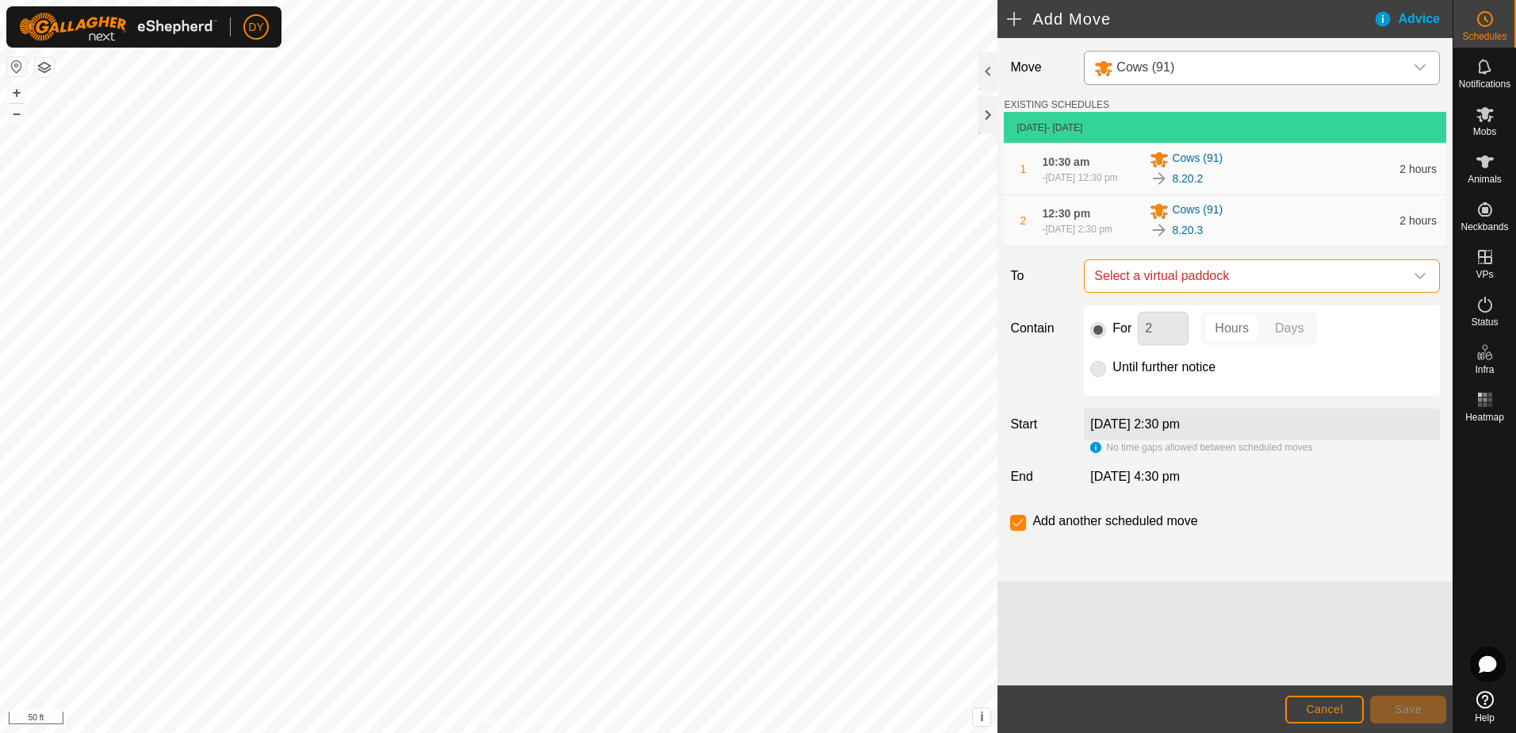
click at [1162, 279] on span "Select a virtual paddock" at bounding box center [1246, 276] width 316 height 32
type input "8.20.4"
click at [1126, 400] on li "8.20.4 2.03 ac" at bounding box center [1261, 397] width 335 height 24
click at [1419, 711] on span "Save" at bounding box center [1408, 708] width 27 height 13
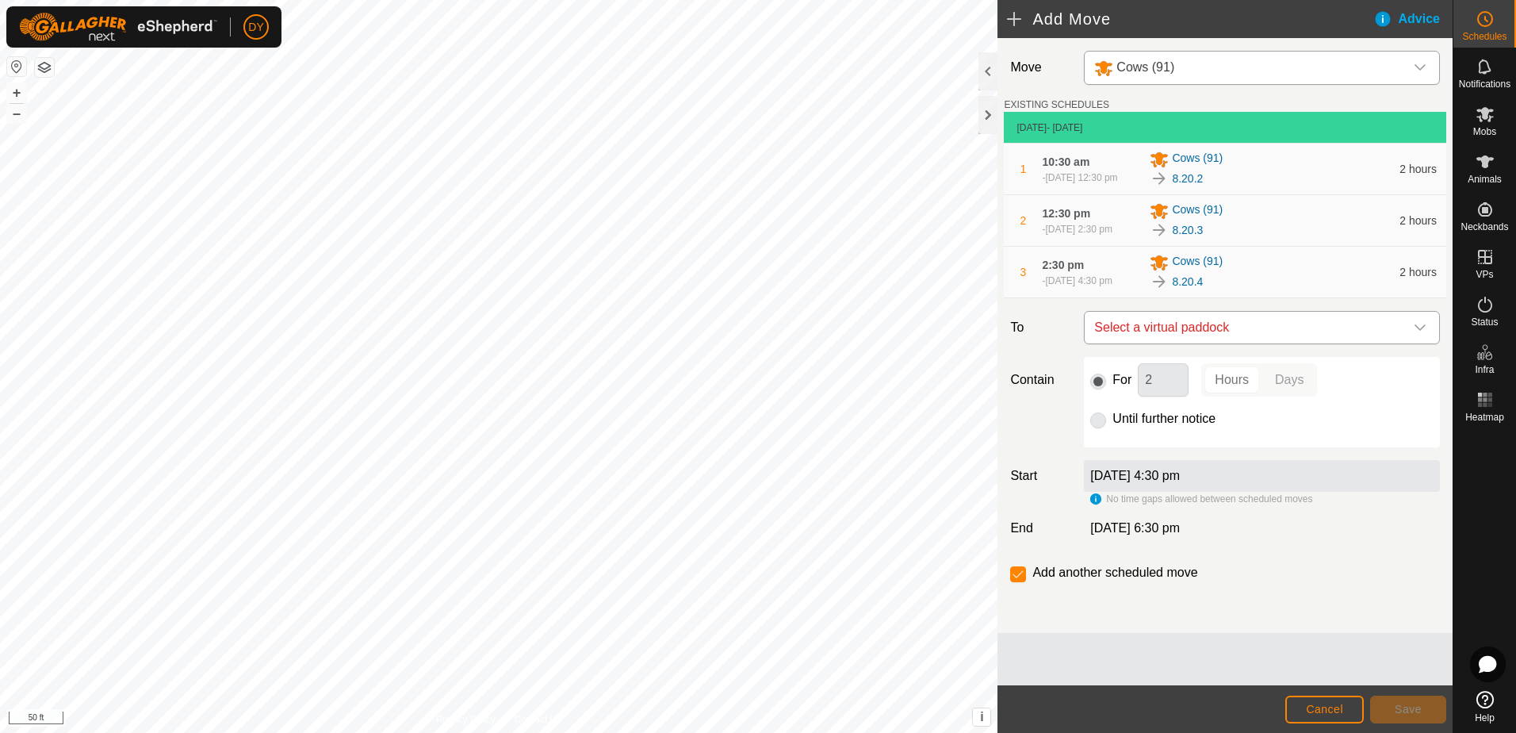
click at [1201, 339] on span "Select a virtual paddock" at bounding box center [1246, 328] width 316 height 32
type input "8.20.5"
click at [1135, 447] on li "8.20.5 2.17 ac" at bounding box center [1261, 448] width 335 height 24
click at [1394, 711] on button "Save" at bounding box center [1408, 709] width 76 height 28
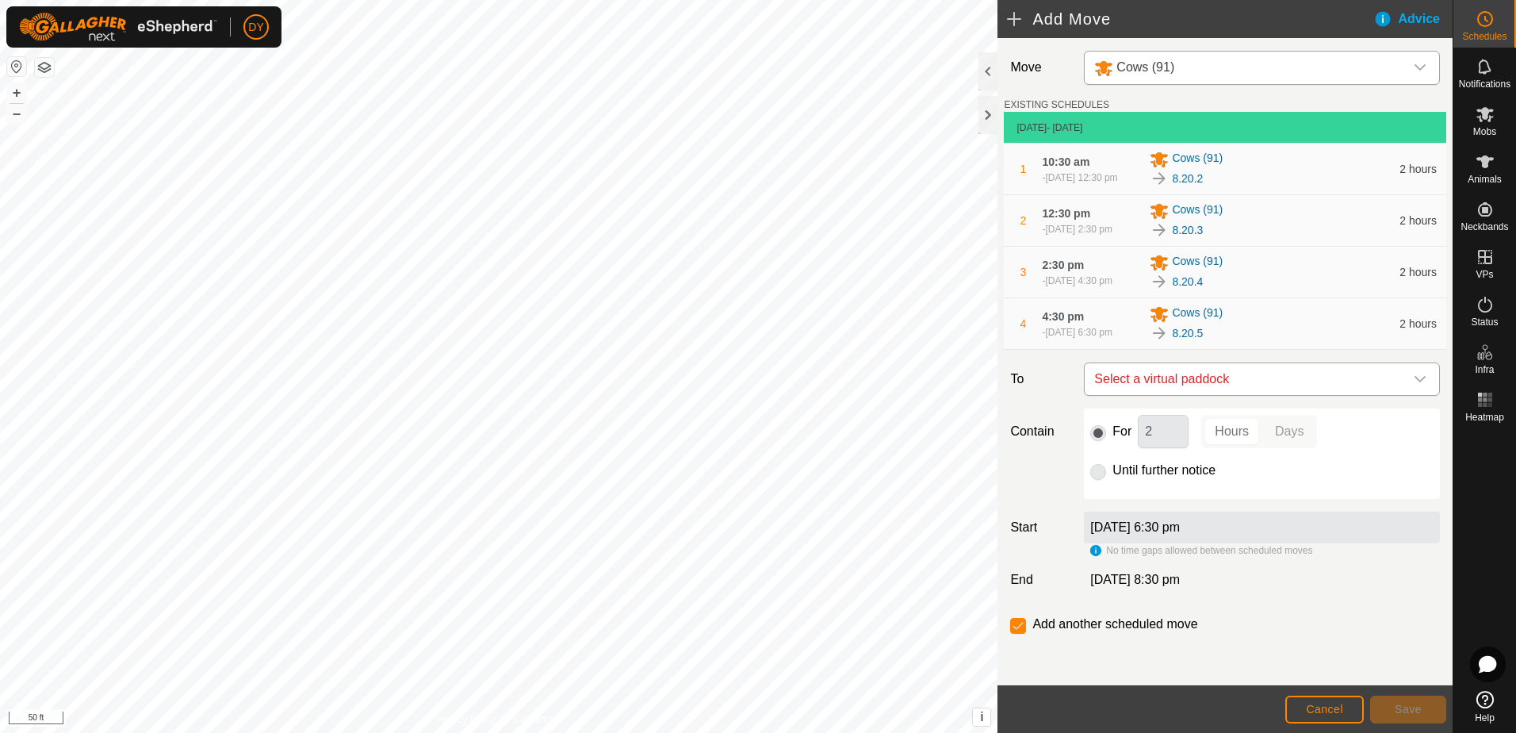
click at [1173, 387] on span "Select a virtual paddock" at bounding box center [1246, 379] width 316 height 32
type input "8.20.6"
click at [1127, 502] on li "8.20.6 2.32 ac" at bounding box center [1255, 500] width 325 height 24
click at [1092, 475] on input "Until further notice" at bounding box center [1098, 472] width 16 height 16
radio input "true"
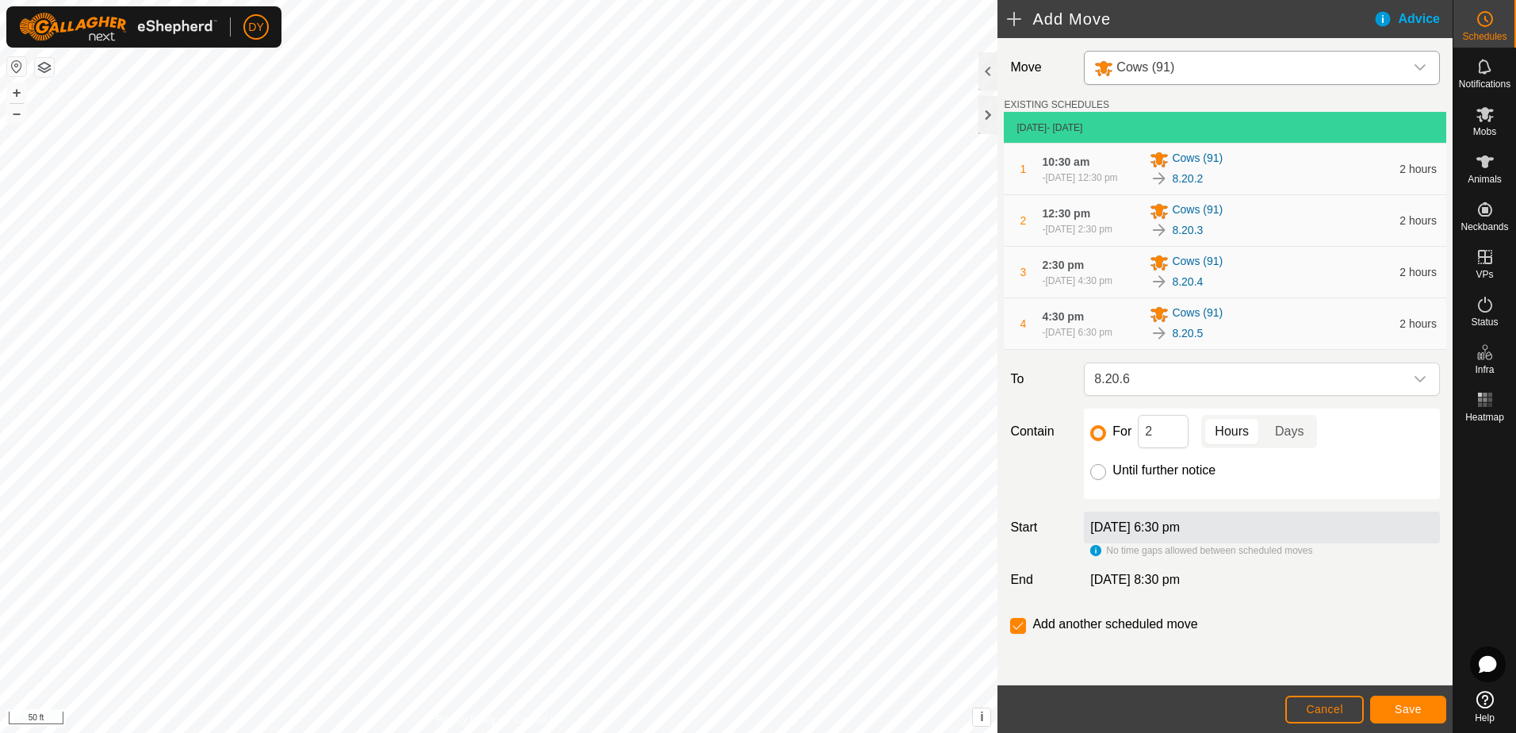
checkbox input "false"
click at [1399, 706] on span "Save" at bounding box center [1408, 708] width 27 height 13
